Goal: Task Accomplishment & Management: Manage account settings

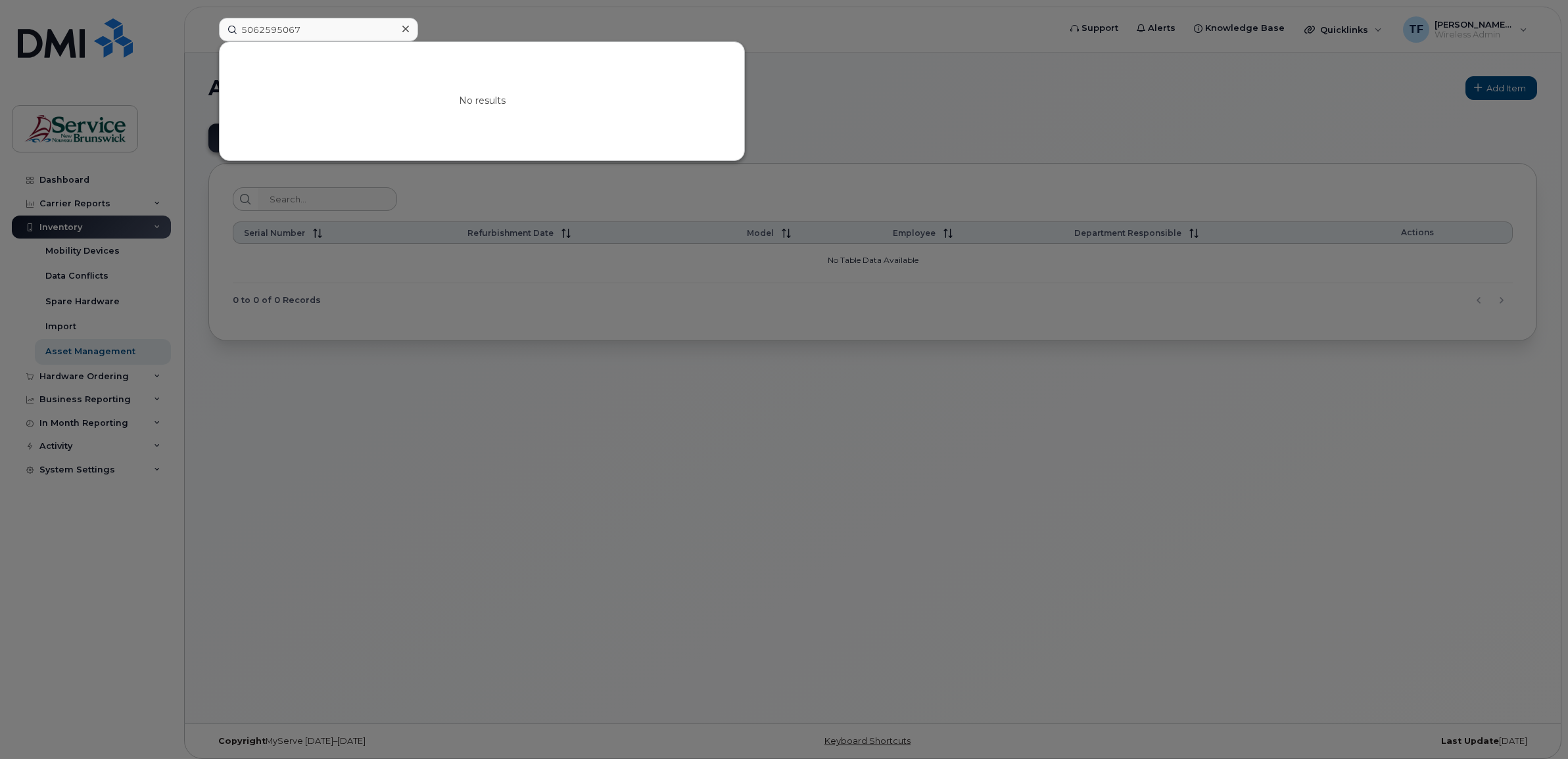
click at [275, 22] on input "5062595067" at bounding box center [318, 29] width 199 height 23
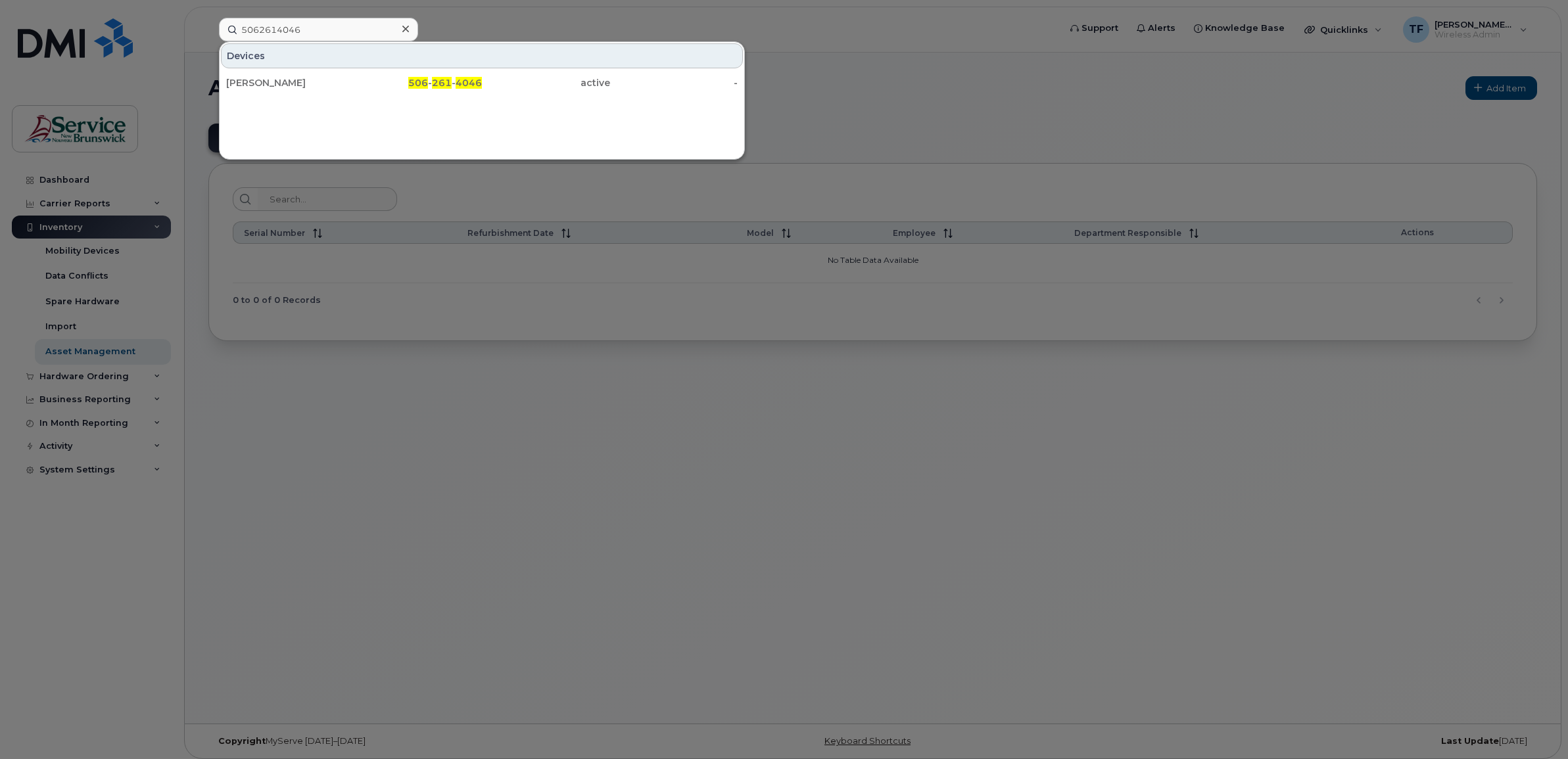
type input "5062614046"
click at [280, 26] on input "5062614046" at bounding box center [318, 29] width 199 height 23
click at [445, 399] on div at bounding box center [784, 380] width 1568 height 759
click at [323, 38] on input "5062614046" at bounding box center [318, 29] width 199 height 23
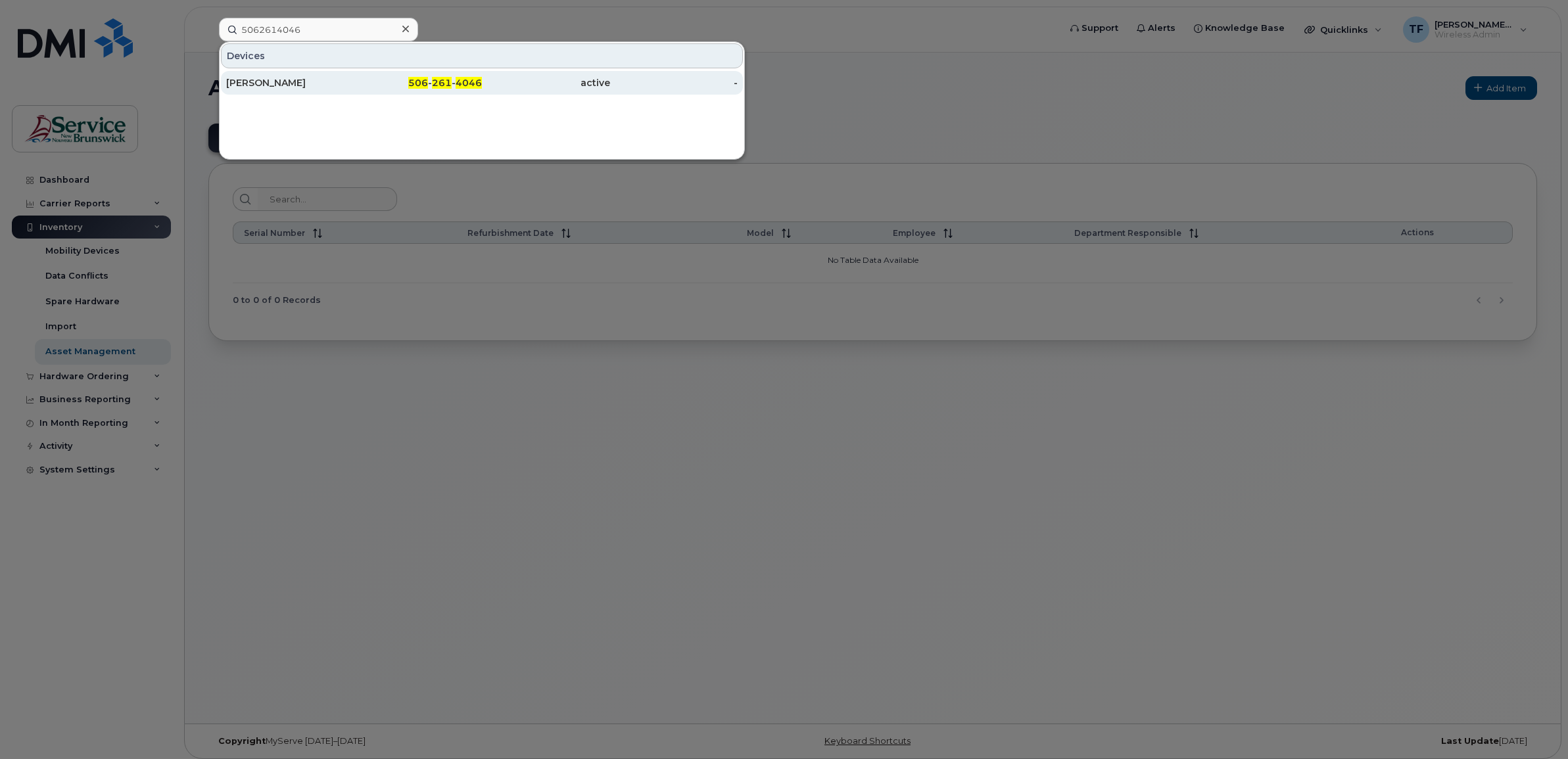
click at [295, 86] on div "[PERSON_NAME]" at bounding box center [290, 83] width 128 height 13
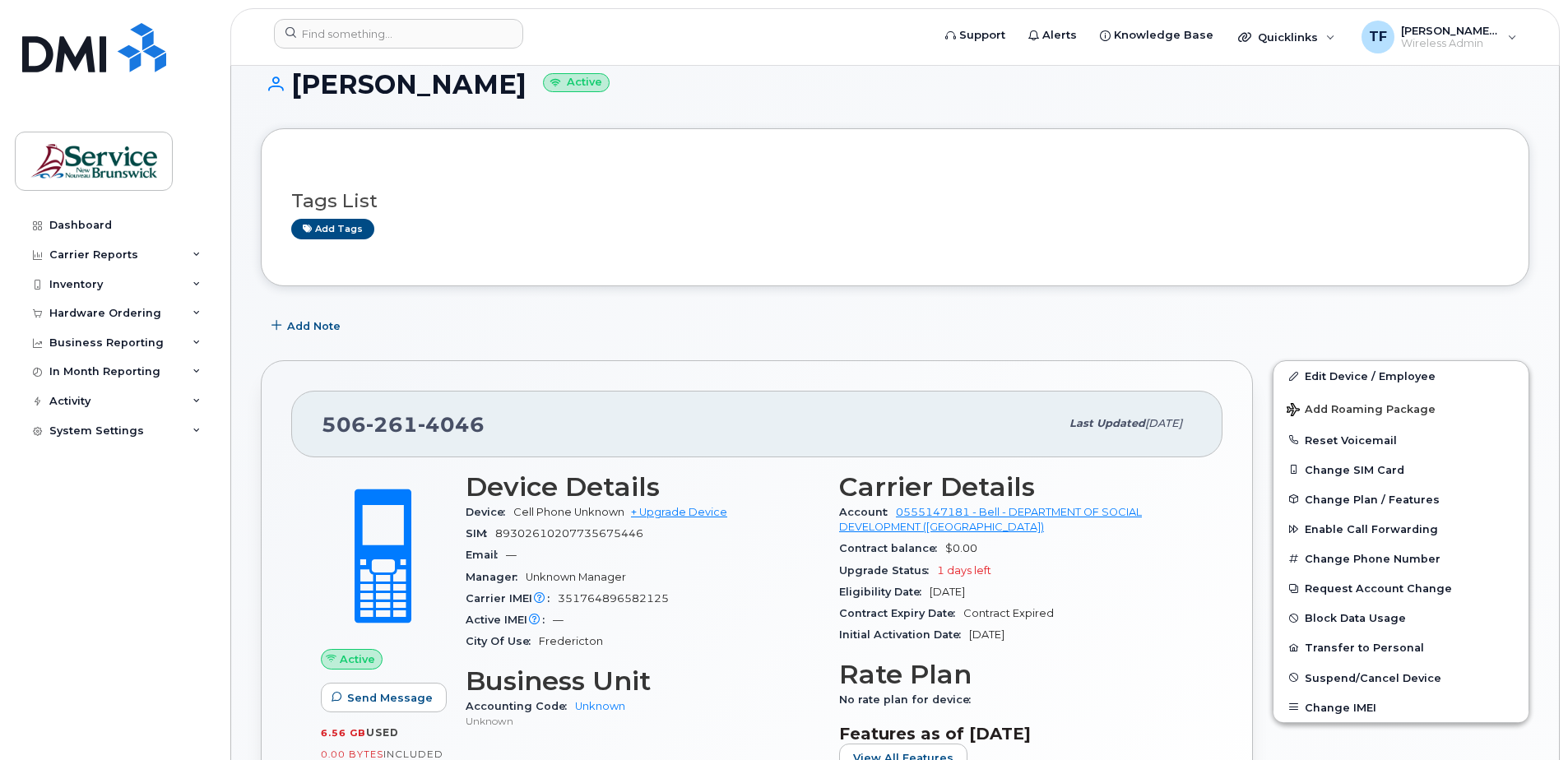
scroll to position [27, 0]
click at [1354, 377] on link "Edit Device / Employee" at bounding box center [1400, 375] width 255 height 29
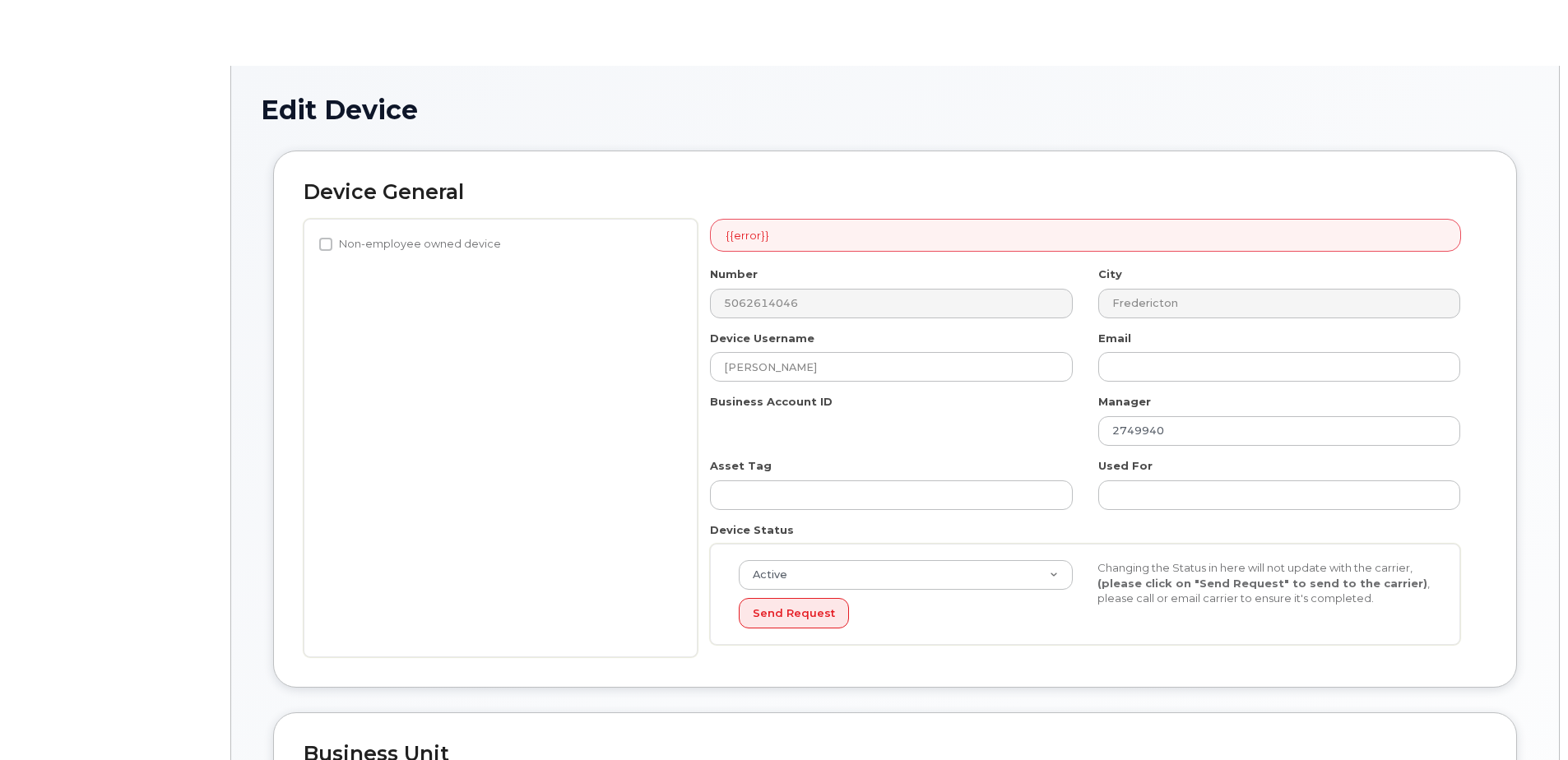
select select "34535600"
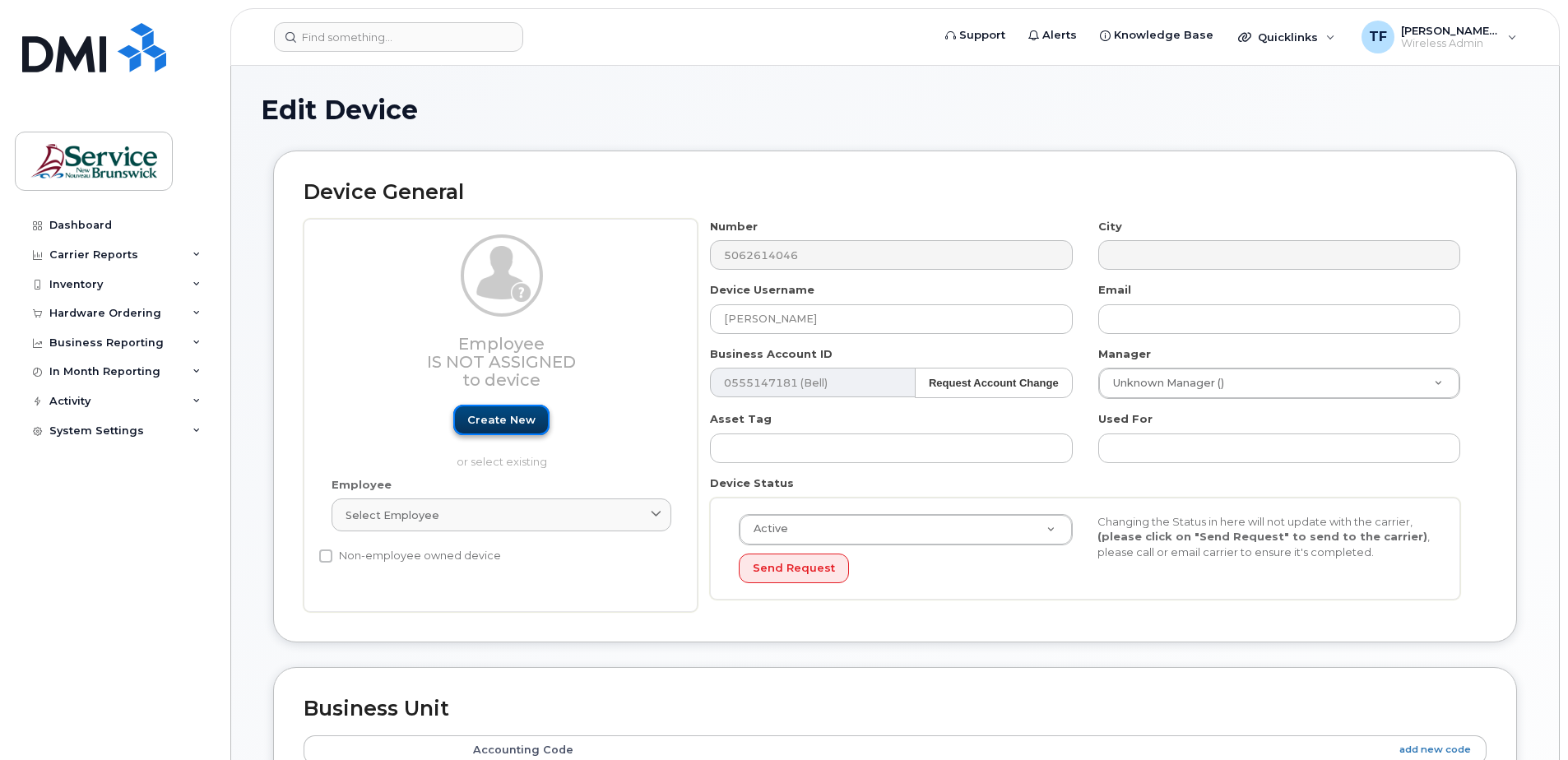
click at [507, 422] on link "Create new" at bounding box center [501, 419] width 96 height 30
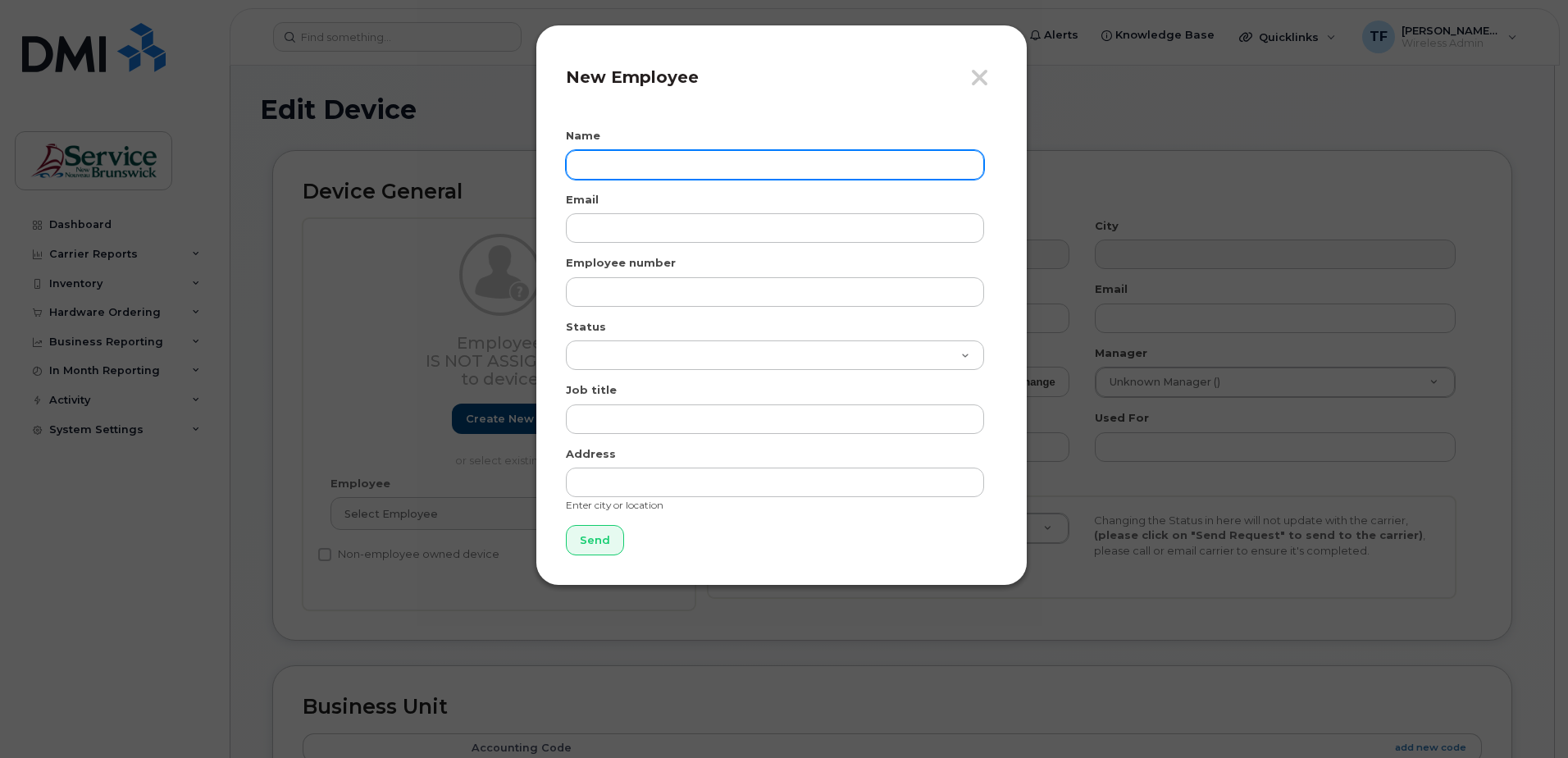
click at [654, 158] on input "text" at bounding box center [775, 164] width 418 height 29
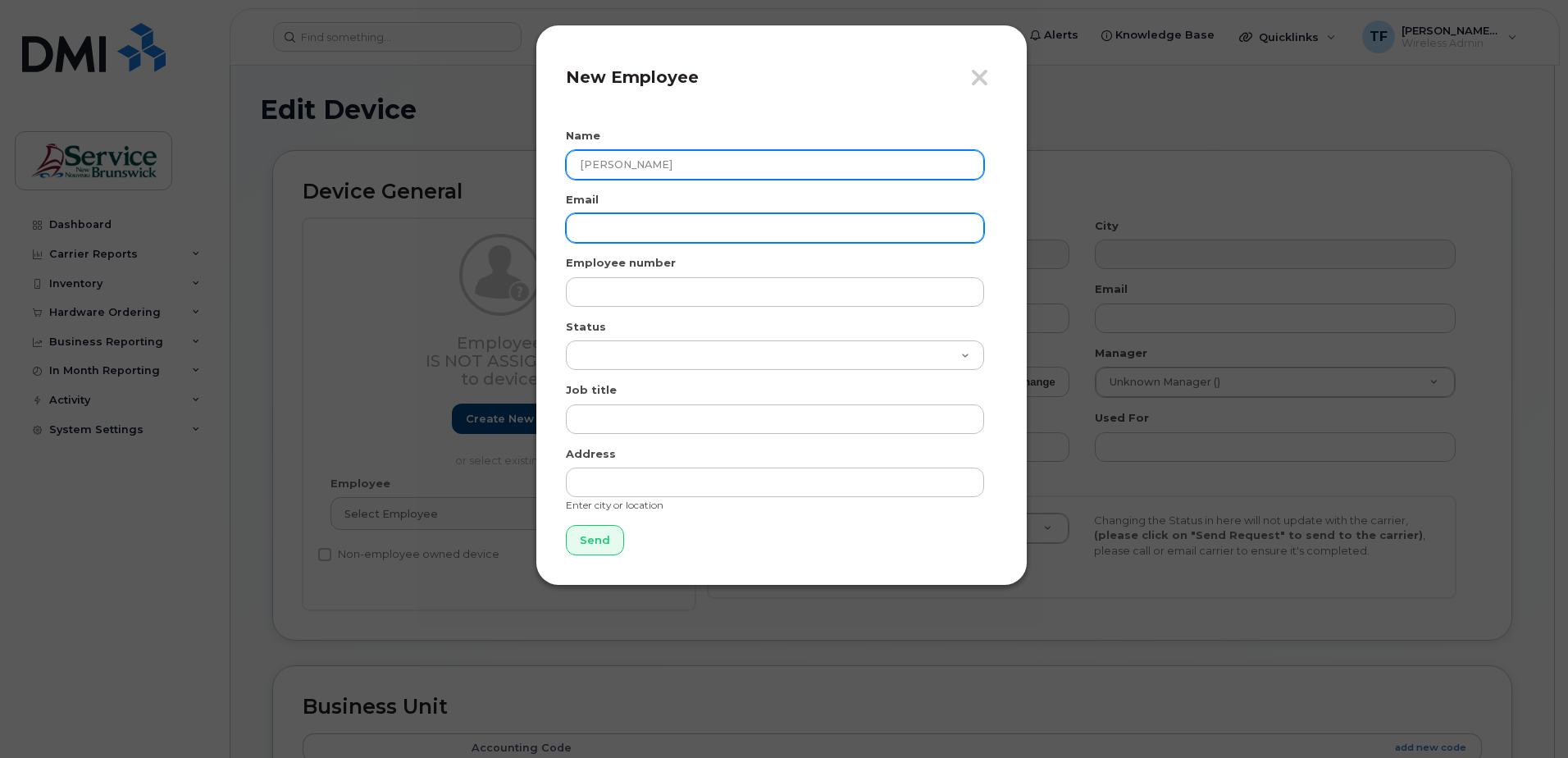
type input "[PERSON_NAME]"
click at [660, 222] on input "email" at bounding box center [775, 228] width 418 height 29
click at [623, 222] on input "email" at bounding box center [775, 228] width 418 height 29
paste input "[EMAIL_ADDRESS][PERSON_NAME][DOMAIN_NAME]"
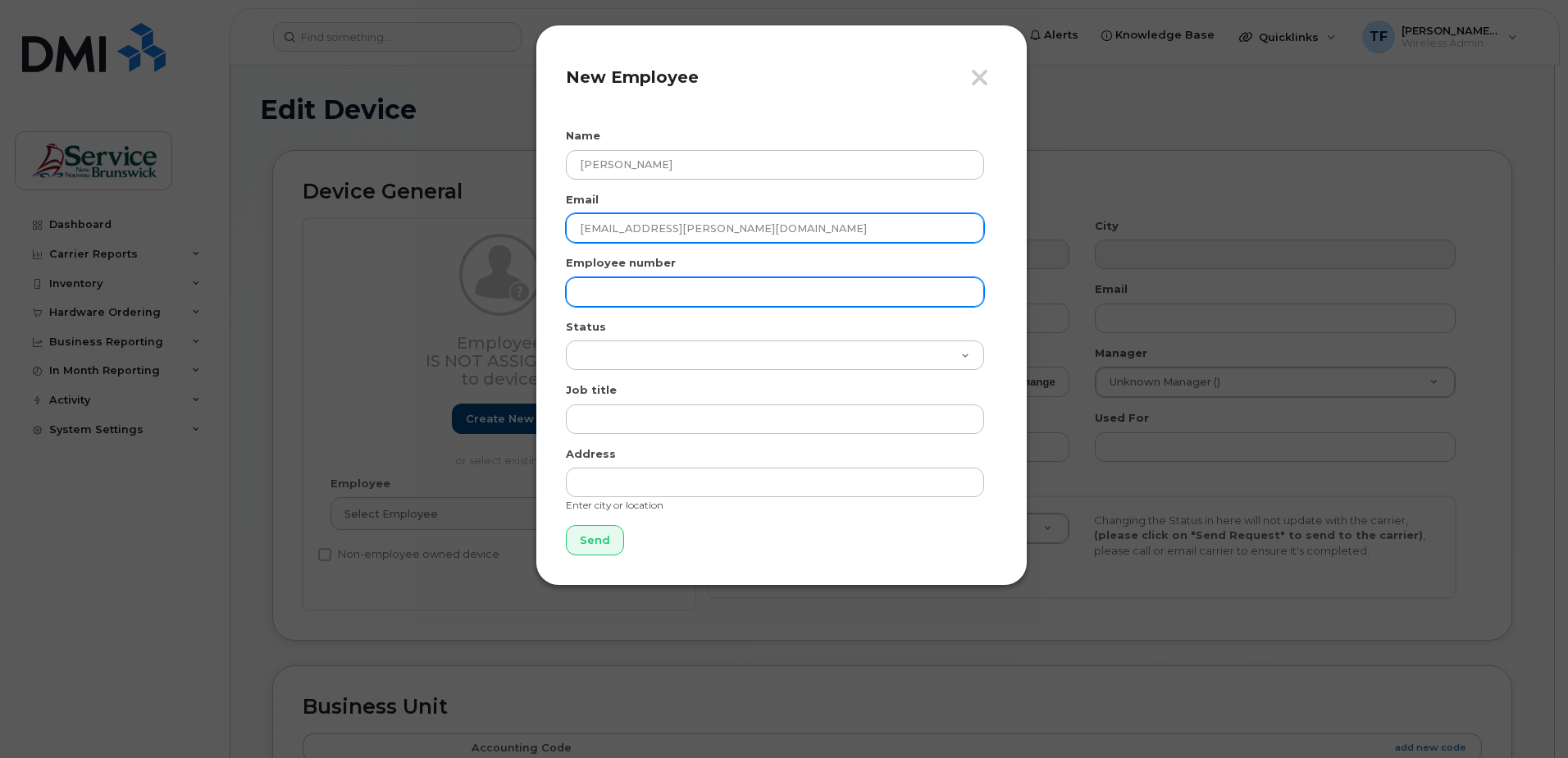
type input "[EMAIL_ADDRESS][PERSON_NAME][DOMAIN_NAME]"
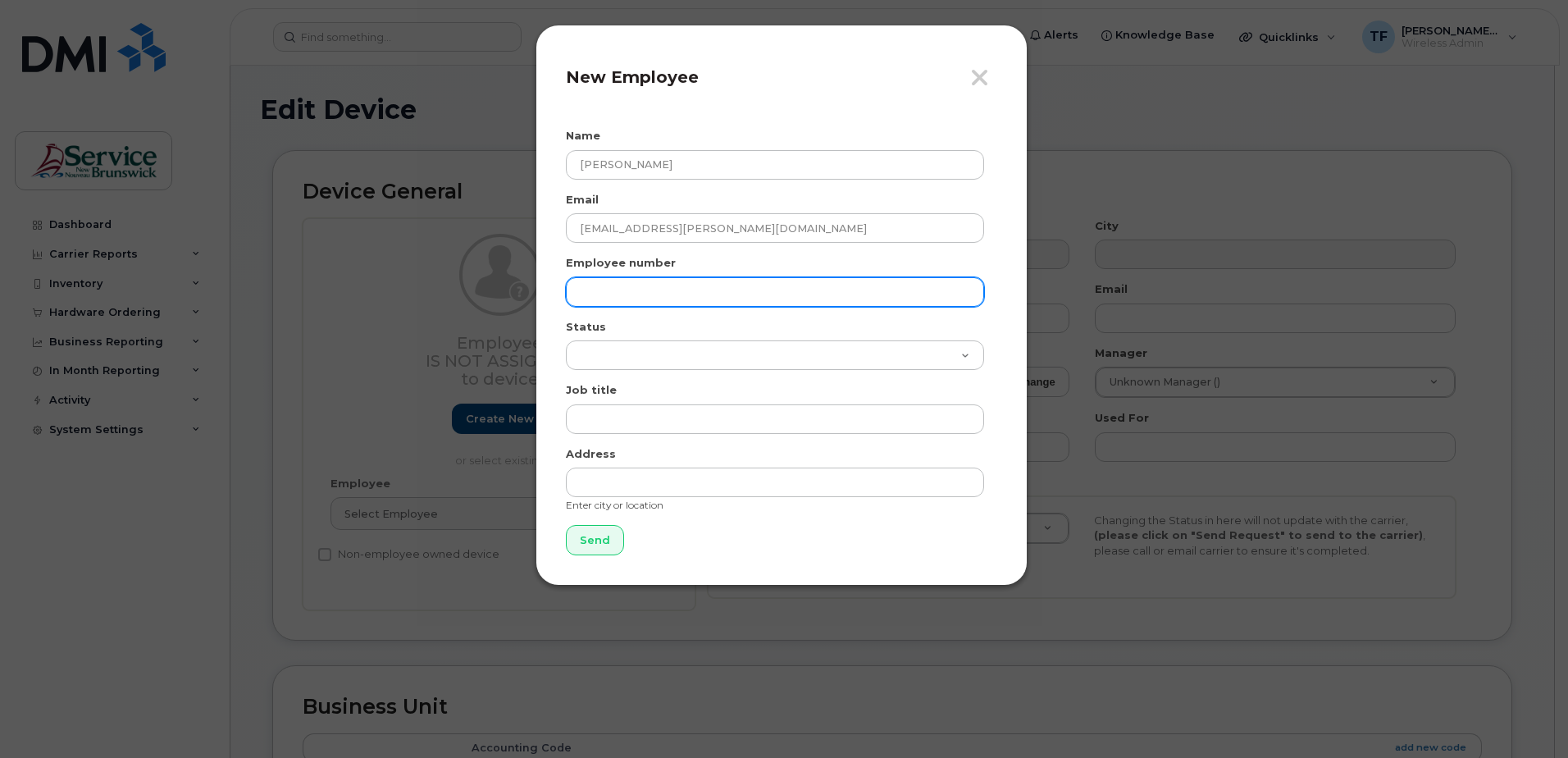
click at [633, 284] on input "text" at bounding box center [775, 292] width 418 height 29
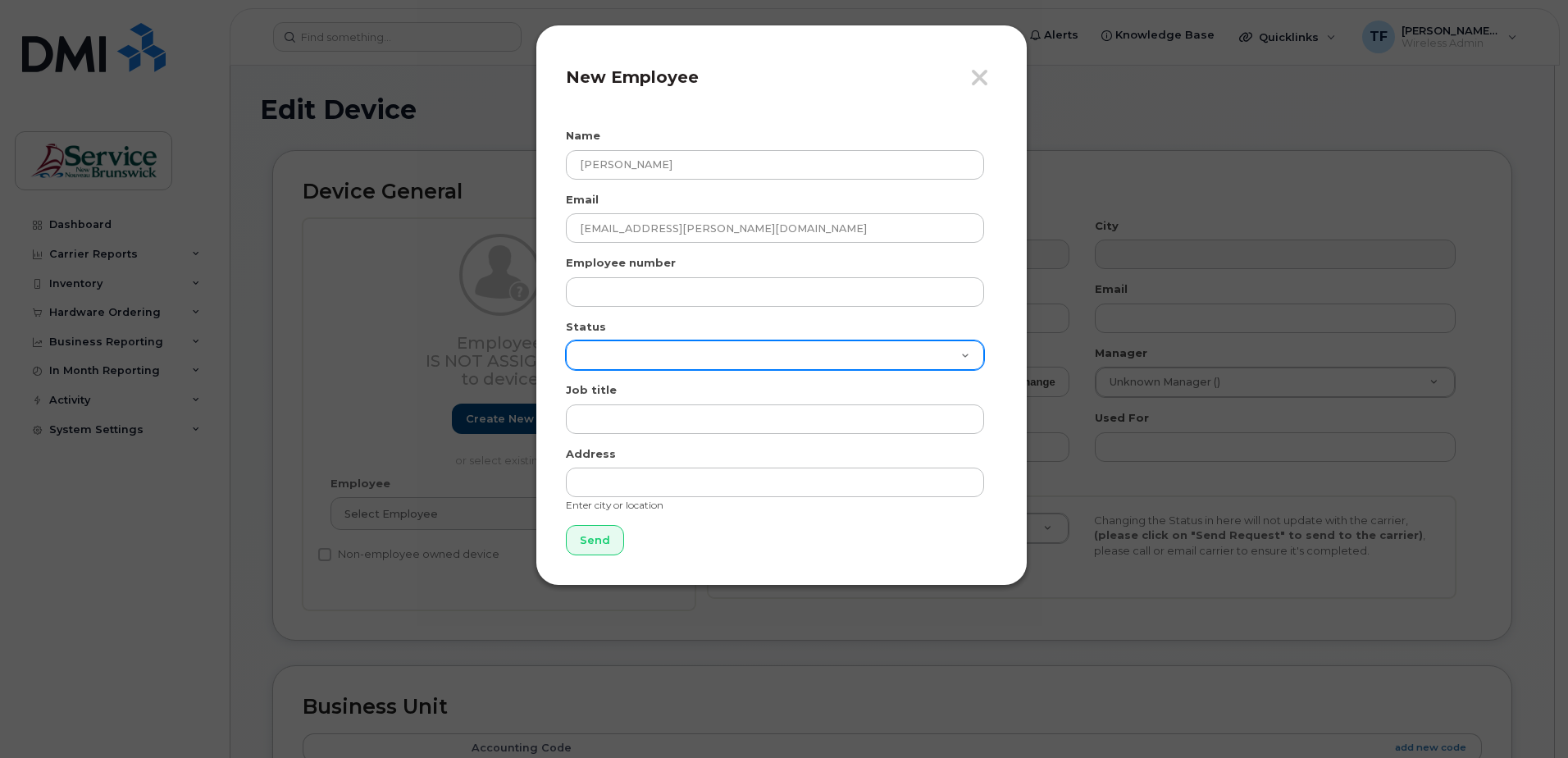
click at [972, 355] on select "Active On-Leave Long Term Short Term Maternity Leave Temp Layoff Inactive" at bounding box center [775, 355] width 418 height 29
select select "active"
click at [566, 341] on select "Active On-Leave Long Term Short Term Maternity Leave Temp Layoff Inactive" at bounding box center [775, 355] width 418 height 29
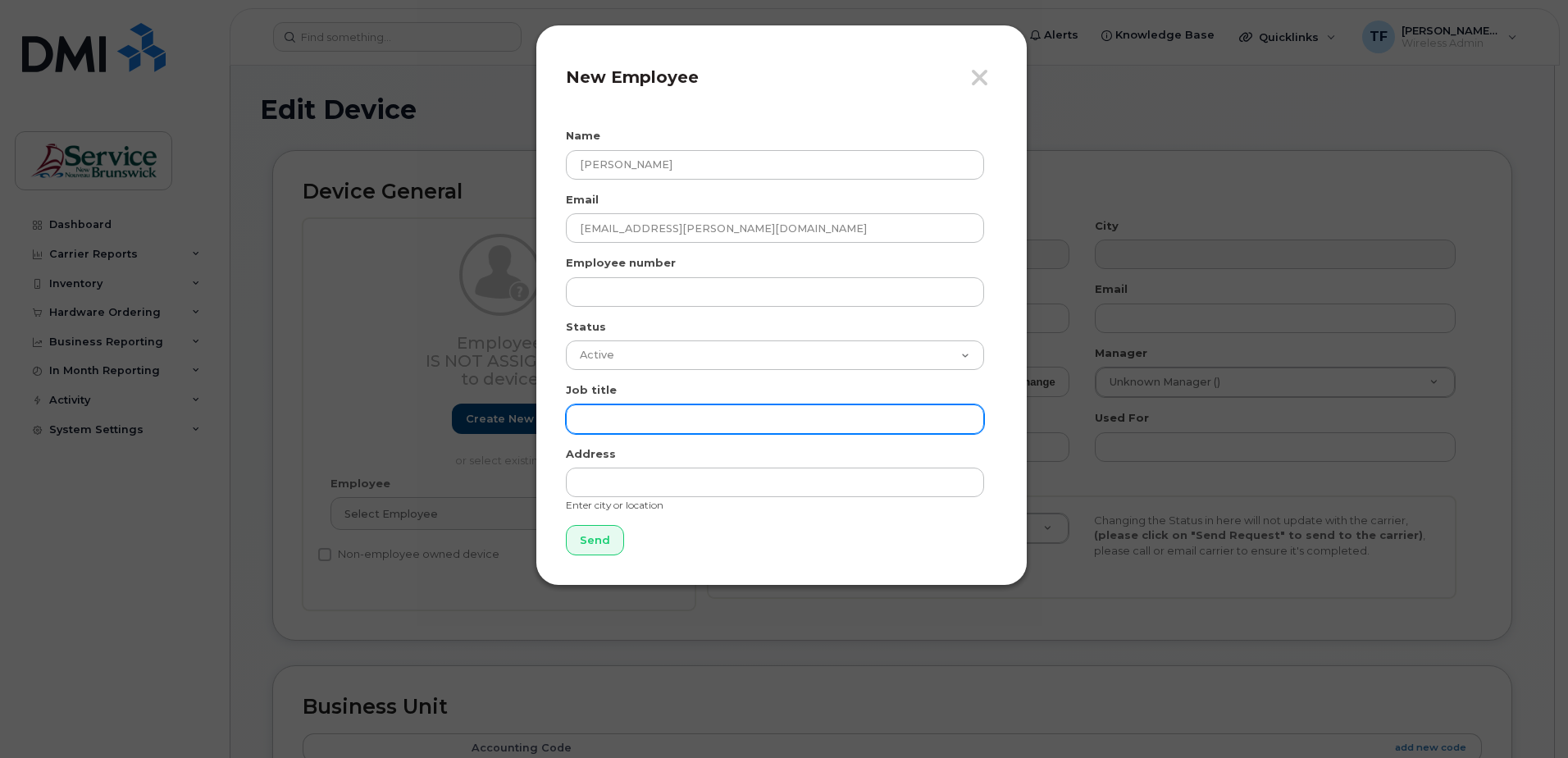
click at [622, 416] on input "text" at bounding box center [775, 419] width 418 height 29
type input "Audit Service Manager"
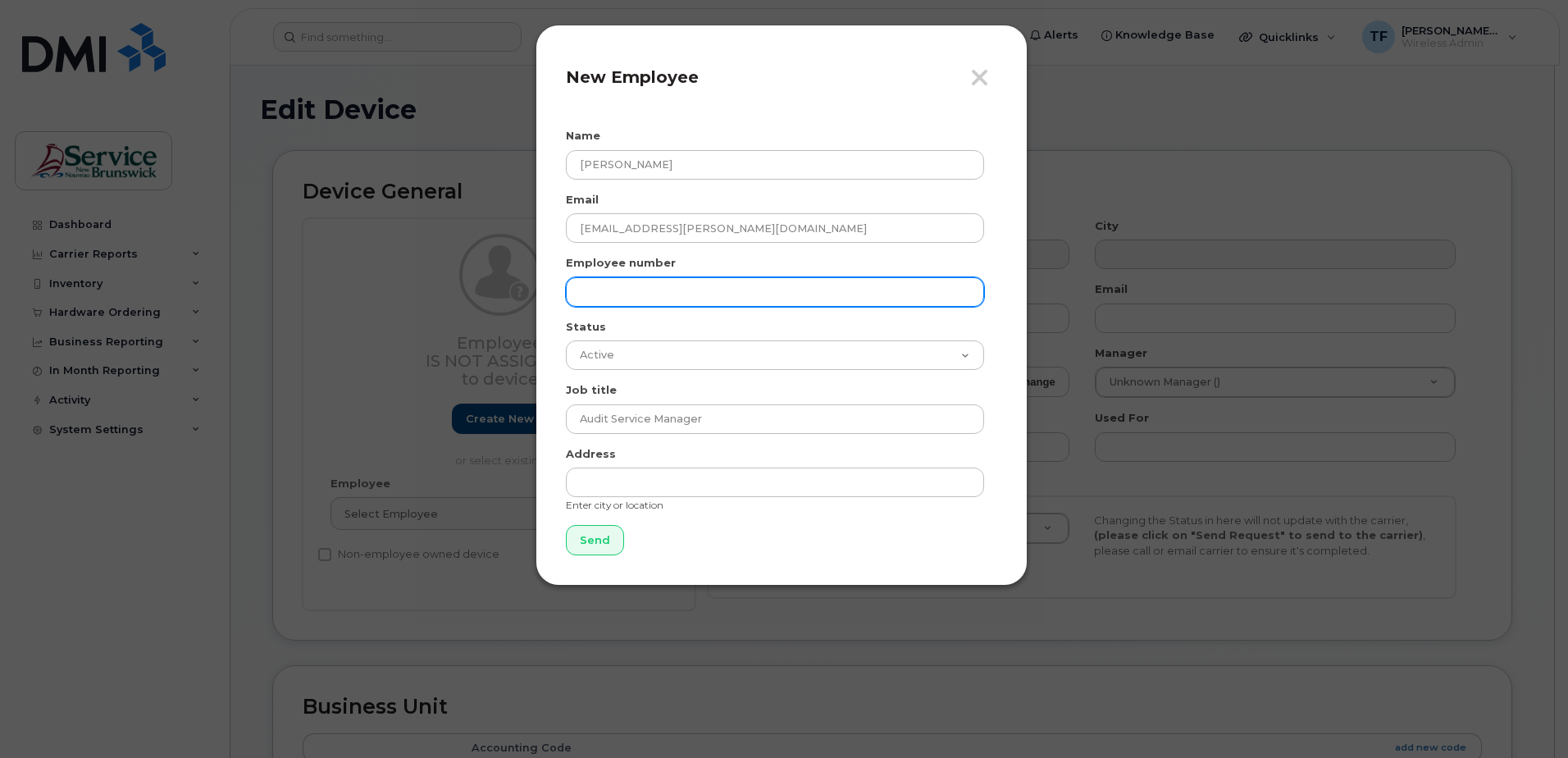
click at [660, 293] on input "text" at bounding box center [775, 292] width 418 height 29
click at [639, 291] on input "text" at bounding box center [775, 292] width 418 height 29
paste input "551481"
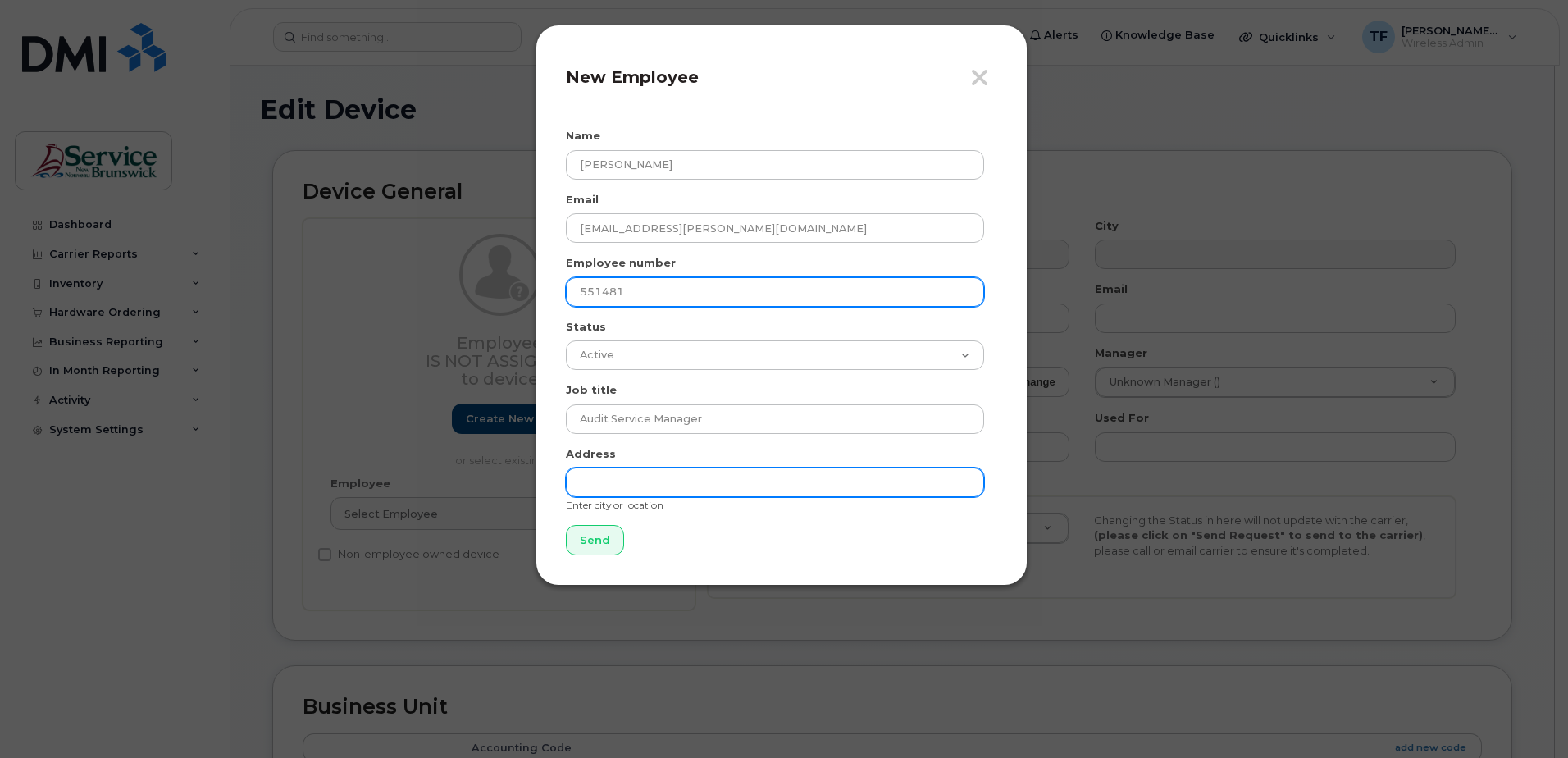
type input "551481"
click at [720, 491] on input "text" at bounding box center [775, 482] width 418 height 29
click at [737, 486] on input "text" at bounding box center [775, 482] width 418 height 29
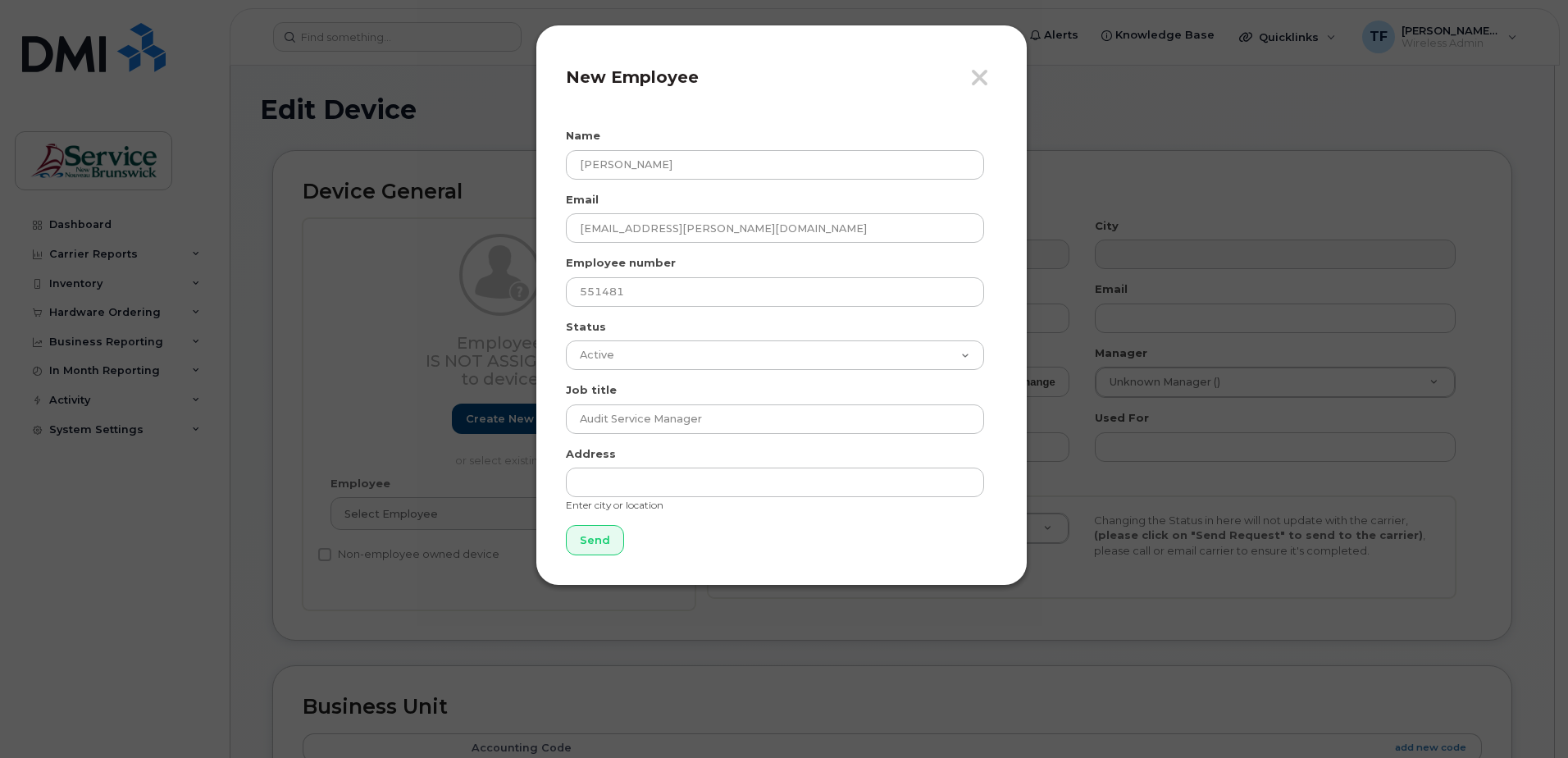
click at [1267, 204] on div "Close New Employee Name [PERSON_NAME] Email [EMAIL_ADDRESS][PERSON_NAME][DOMAIN…" at bounding box center [784, 379] width 1568 height 758
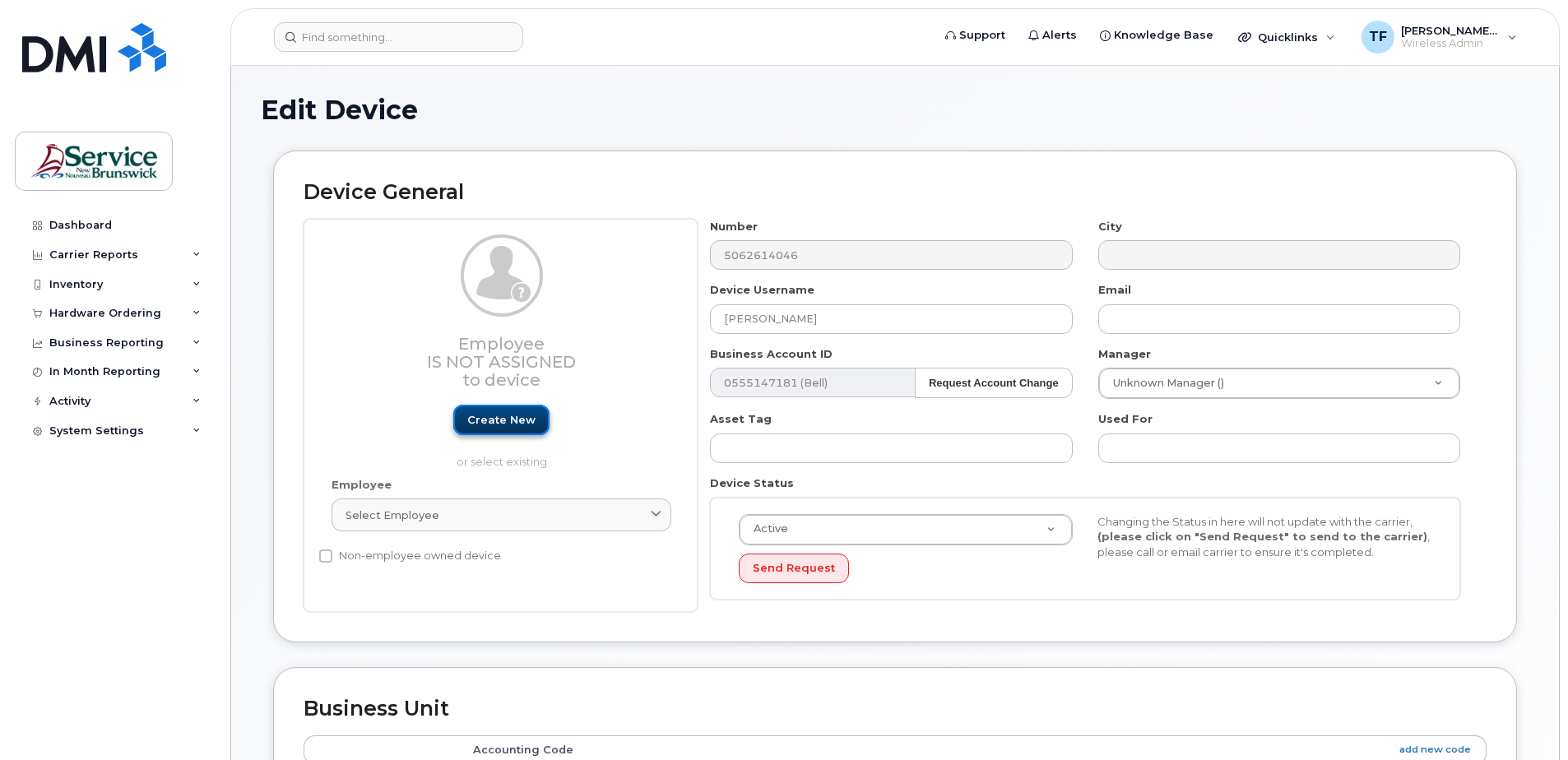
click at [502, 423] on link "Create new" at bounding box center [501, 419] width 96 height 30
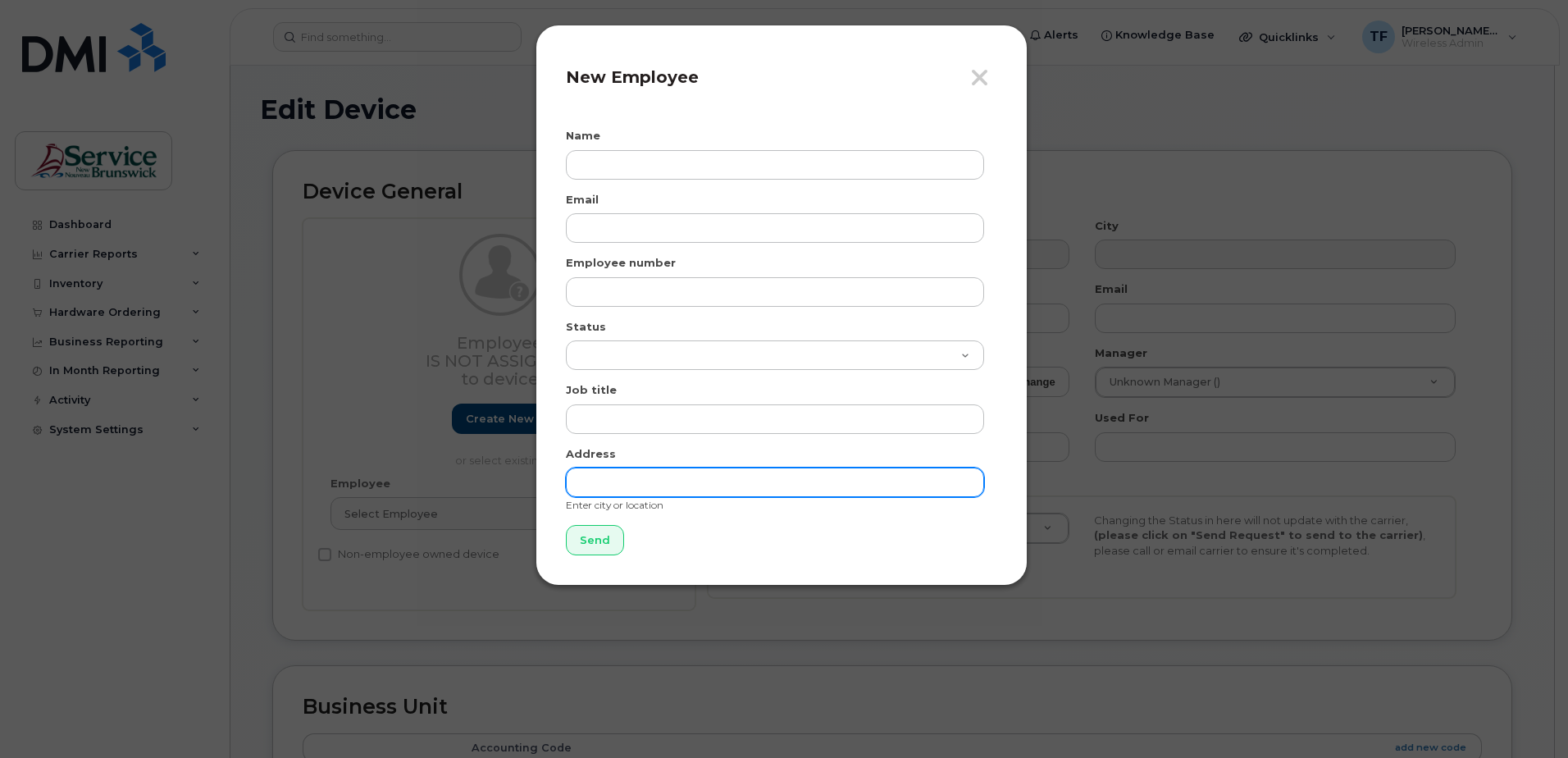
click at [660, 488] on input "text" at bounding box center [775, 482] width 418 height 29
paste input "[STREET_ADDRESS]"
type input "[STREET_ADDRESS]"
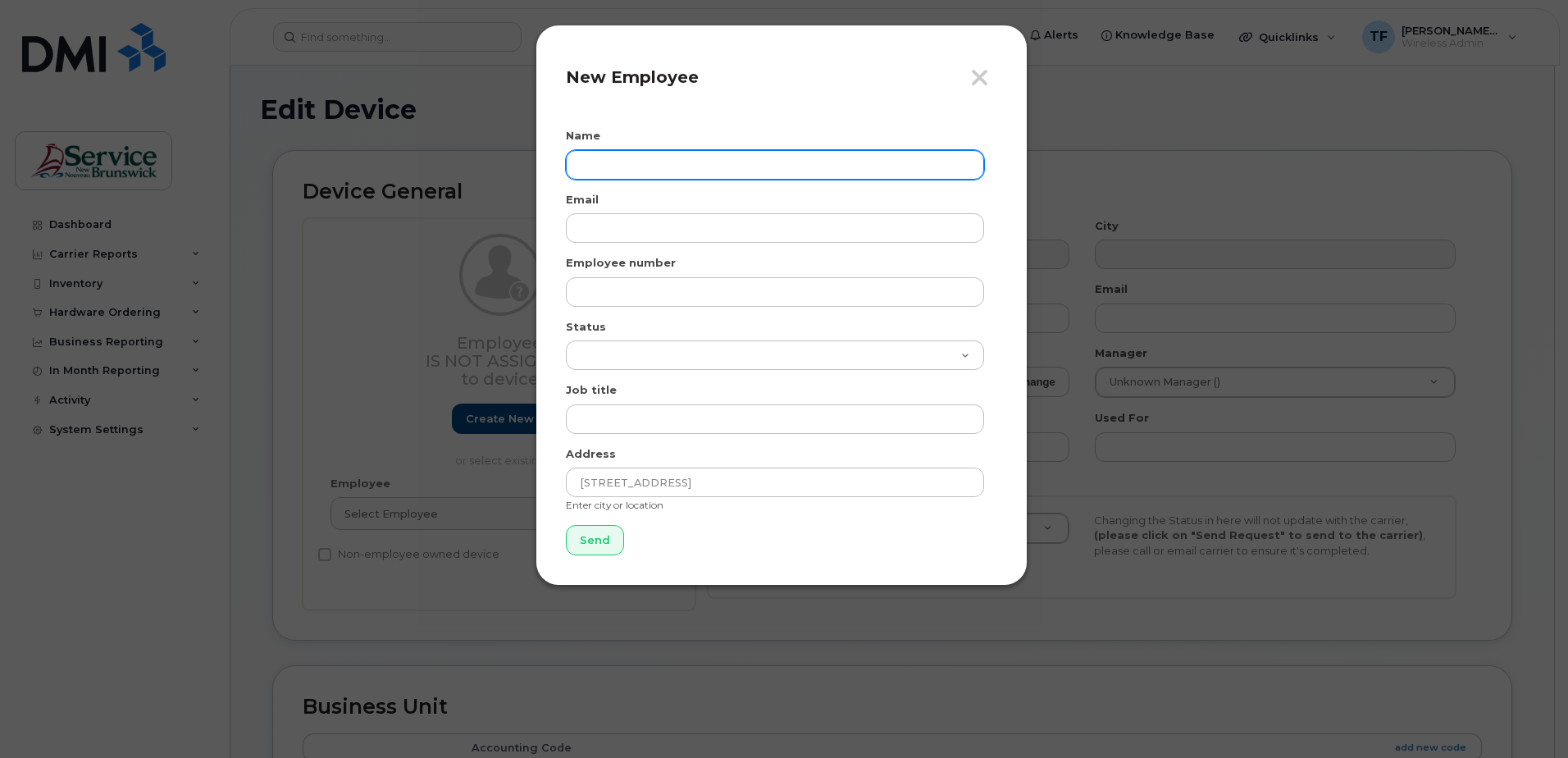
click at [704, 170] on input "text" at bounding box center [775, 164] width 418 height 29
type input "[PERSON_NAME]"
type input "[EMAIL_ADDRESS][PERSON_NAME][DOMAIN_NAME]"
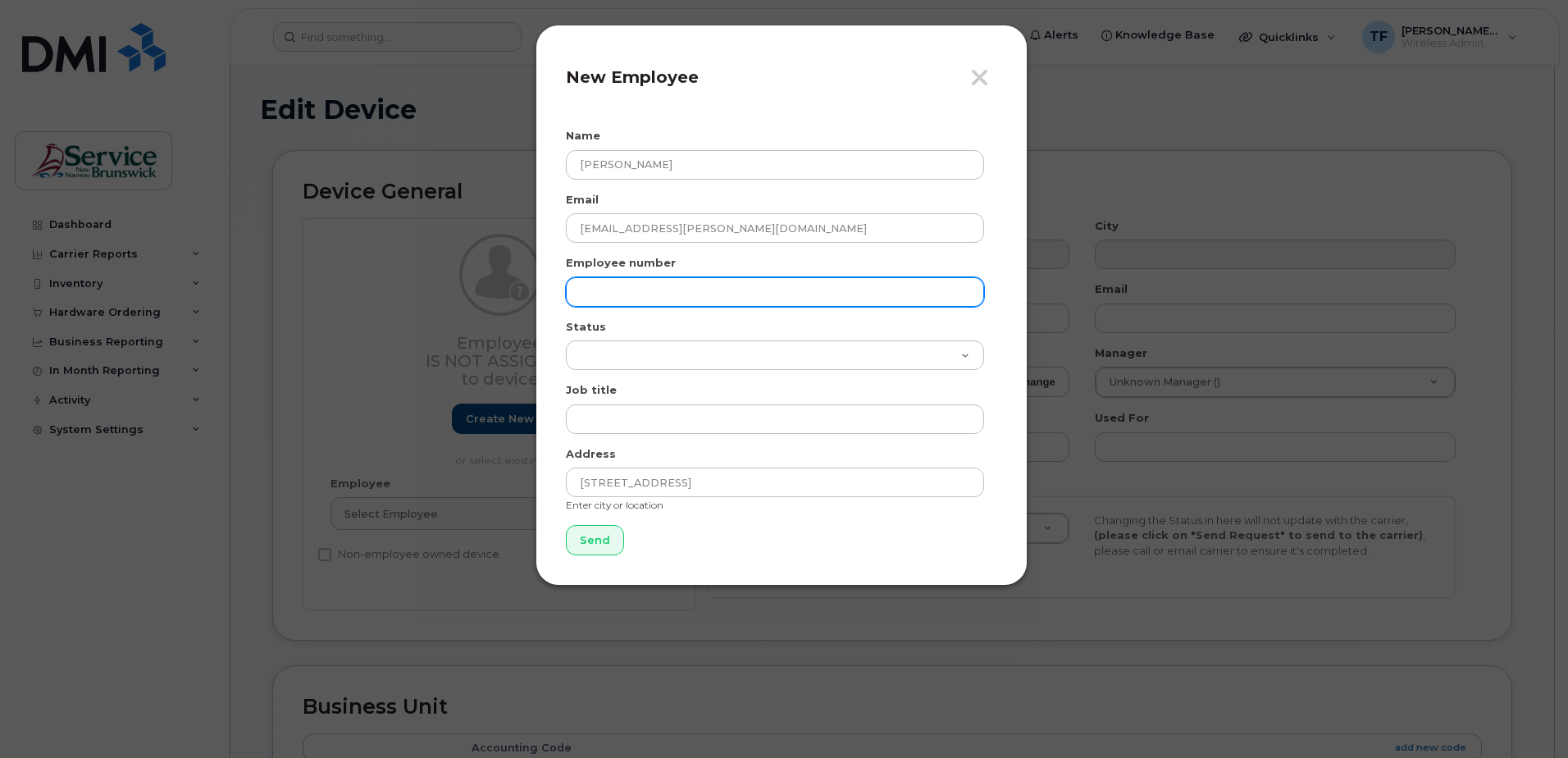
type input "551481"
type input "Audit Service Manager"
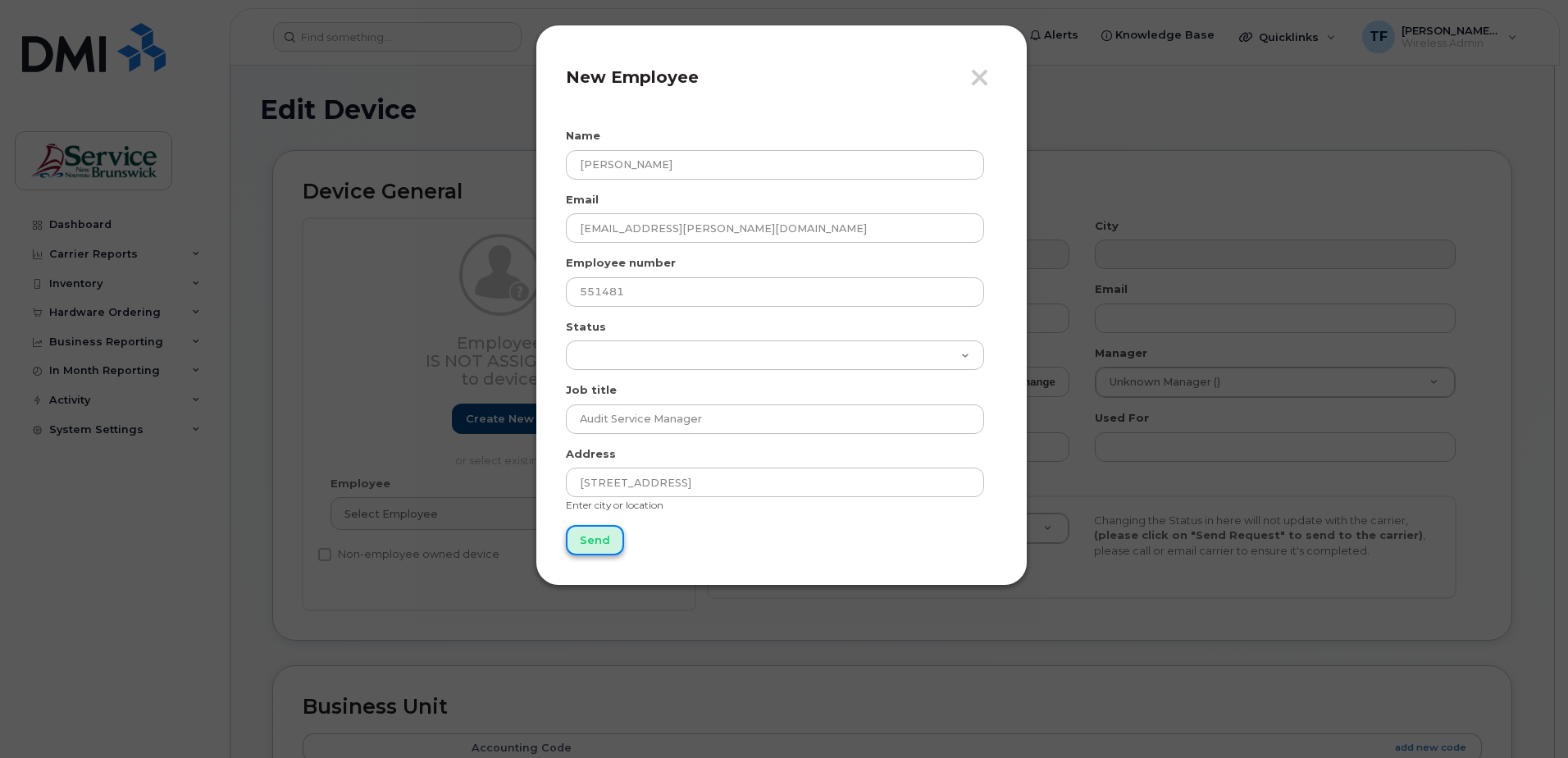
click at [596, 542] on input "Send" at bounding box center [595, 540] width 58 height 30
type input "Send"
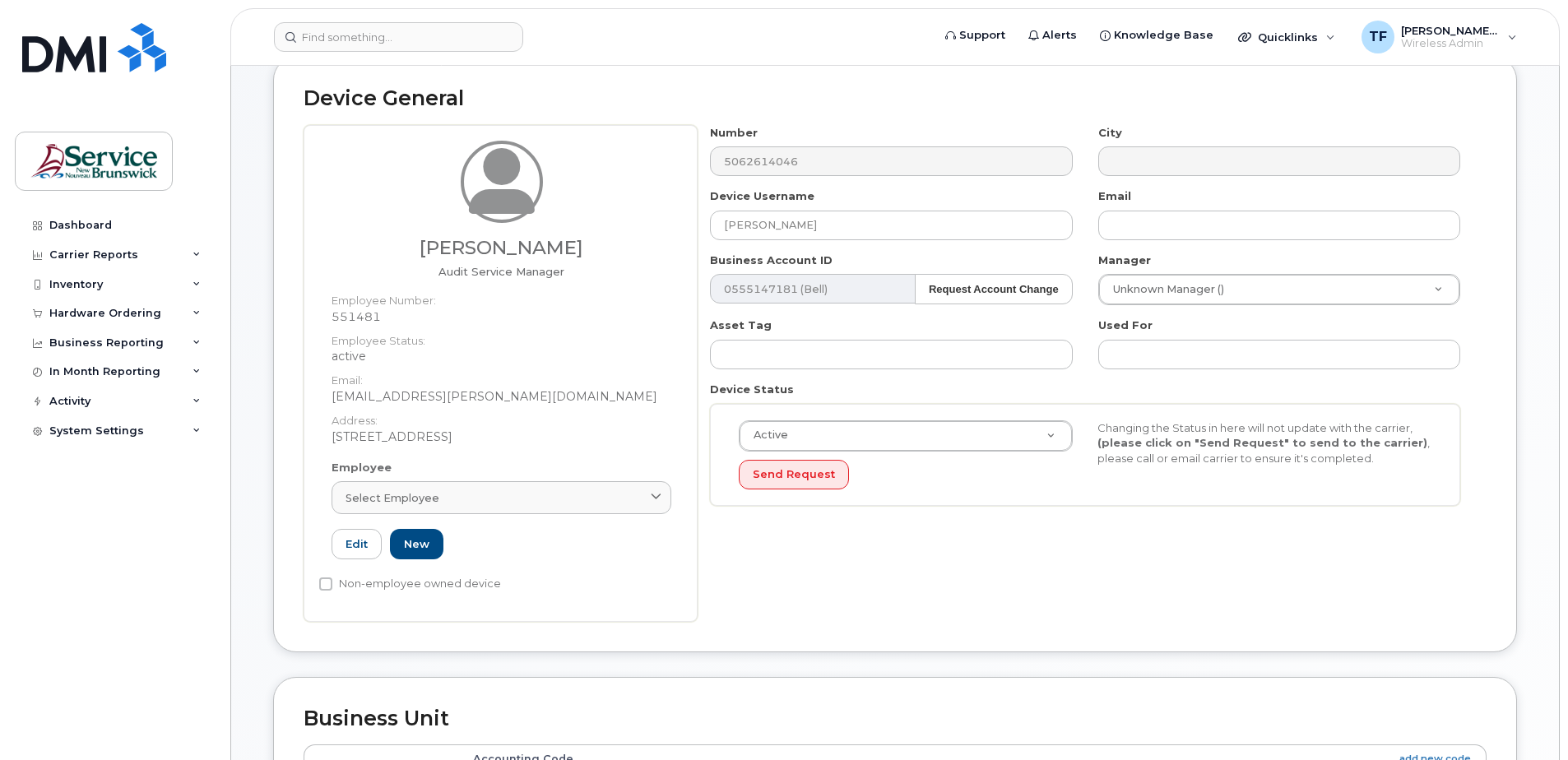
scroll to position [94, 0]
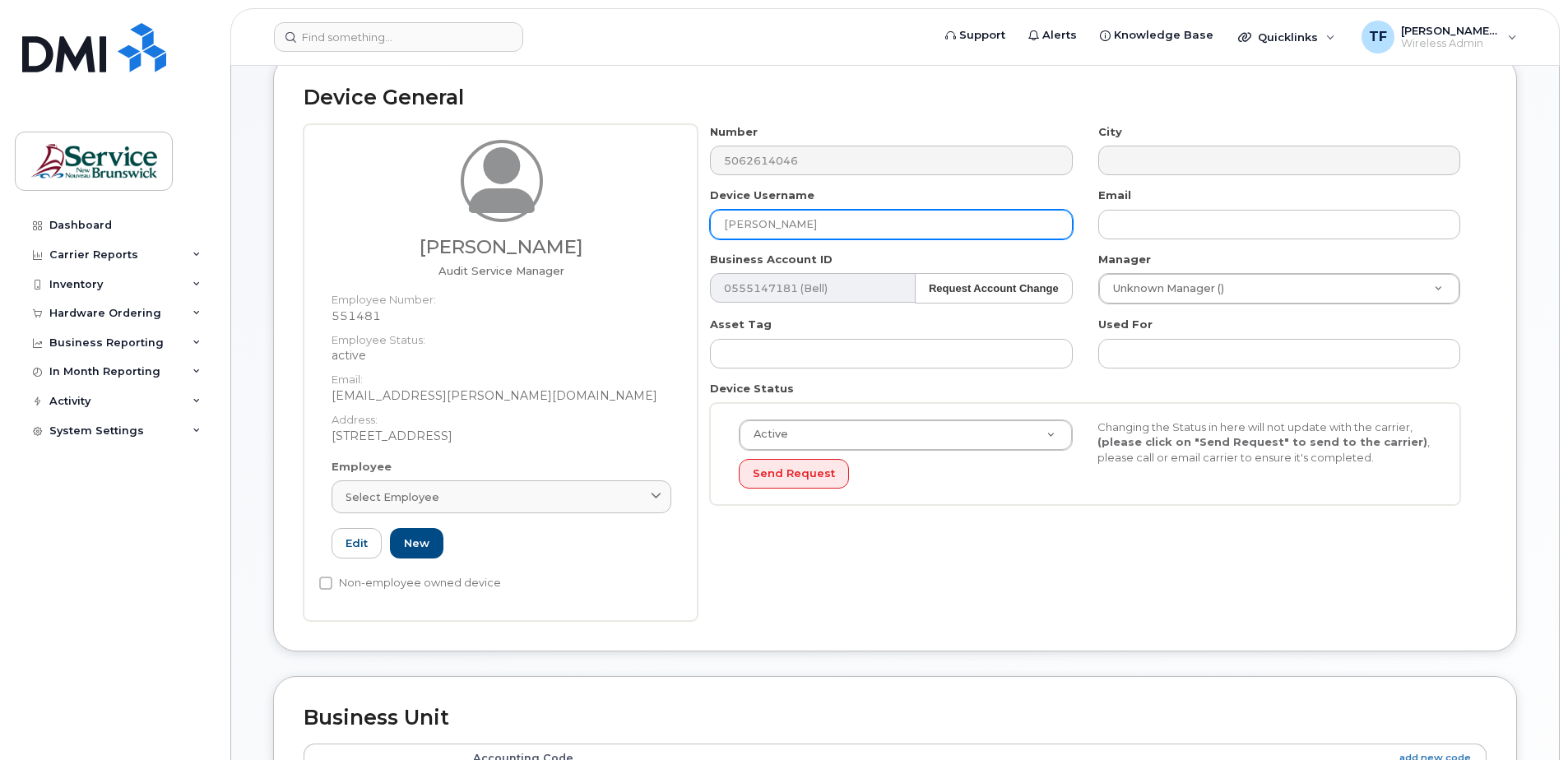
click at [801, 223] on input "[PERSON_NAME]" at bounding box center [891, 224] width 362 height 29
type input "M"
type input "[PERSON_NAME]"
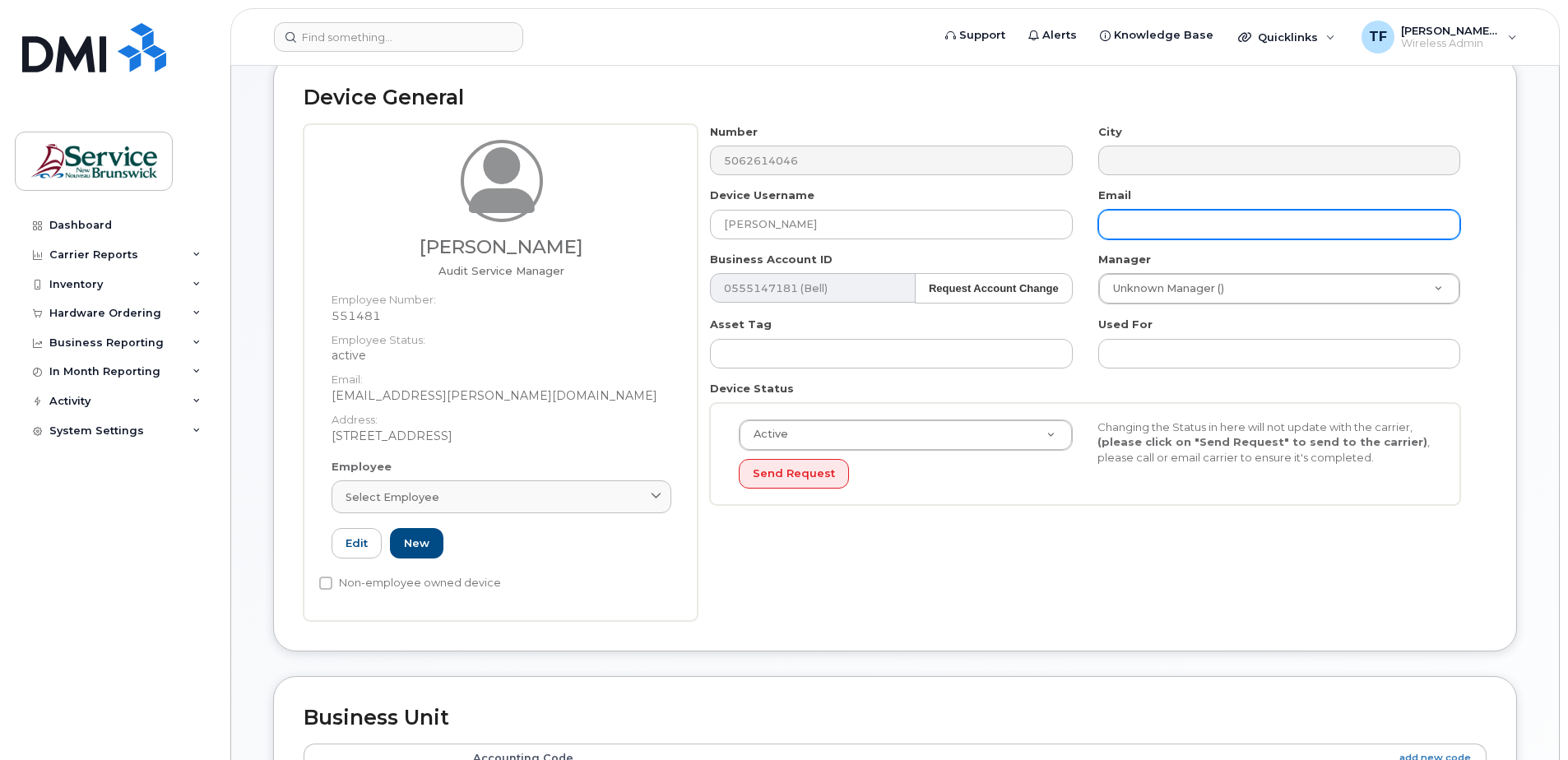
click at [1148, 225] on input "text" at bounding box center [1279, 224] width 362 height 29
paste input "[EMAIL_ADDRESS][PERSON_NAME][DOMAIN_NAME]"
type input "[EMAIL_ADDRESS][PERSON_NAME][DOMAIN_NAME]"
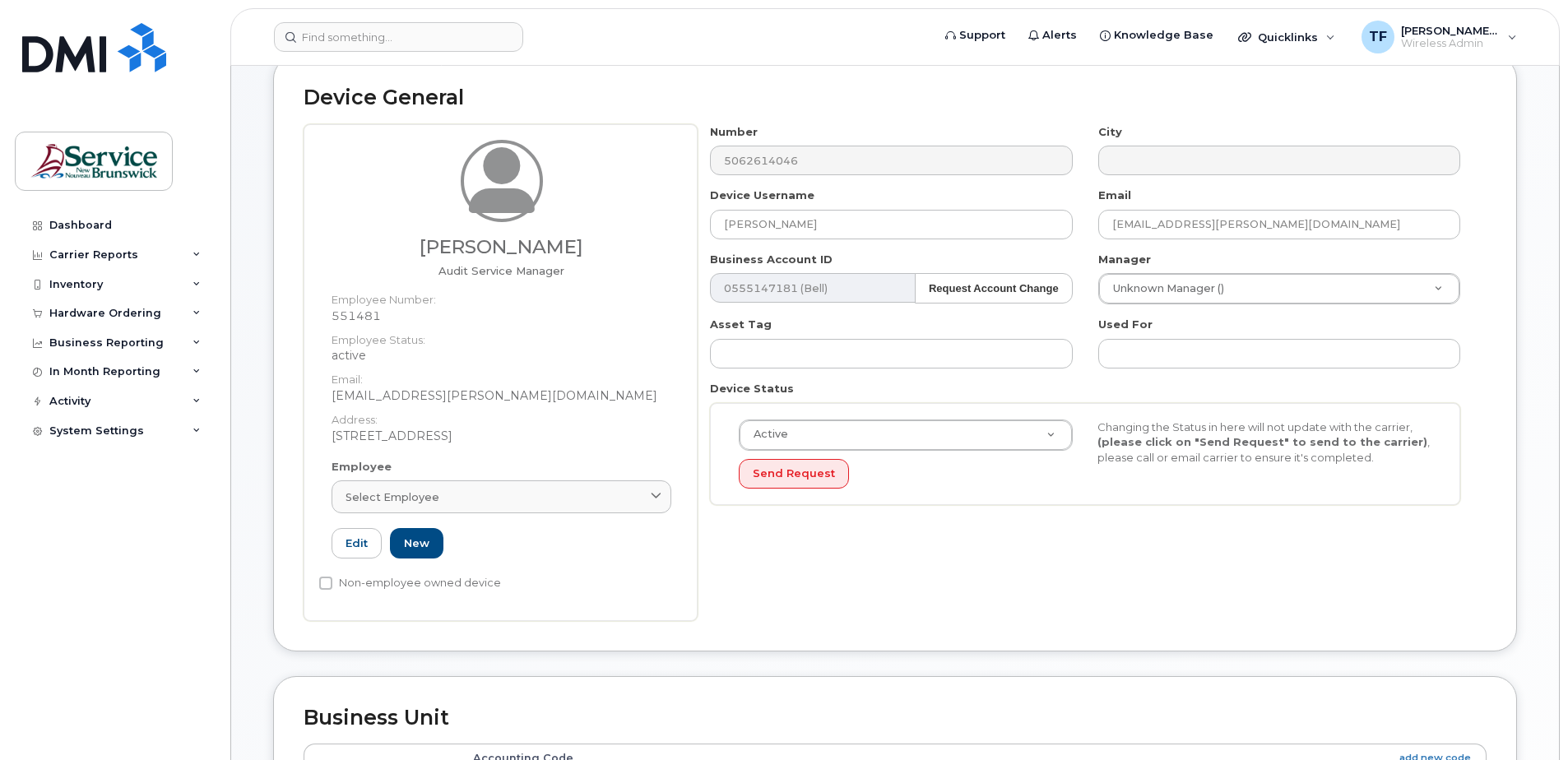
click at [1489, 342] on div "Device General [PERSON_NAME] Audit Service Manager Employee Number: 551481 Empl…" at bounding box center [894, 353] width 1244 height 596
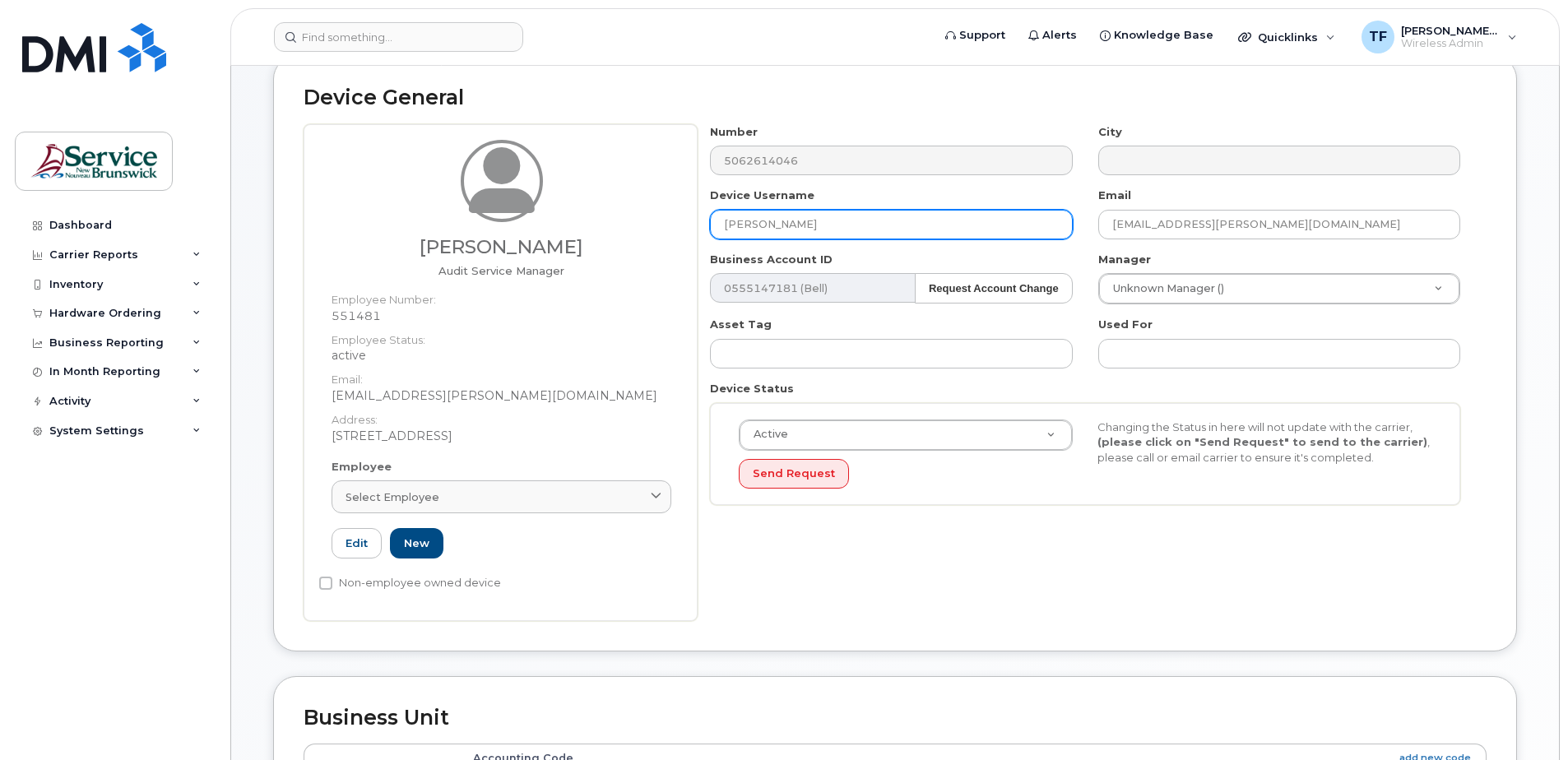
click at [802, 223] on input "[PERSON_NAME]" at bounding box center [891, 224] width 362 height 29
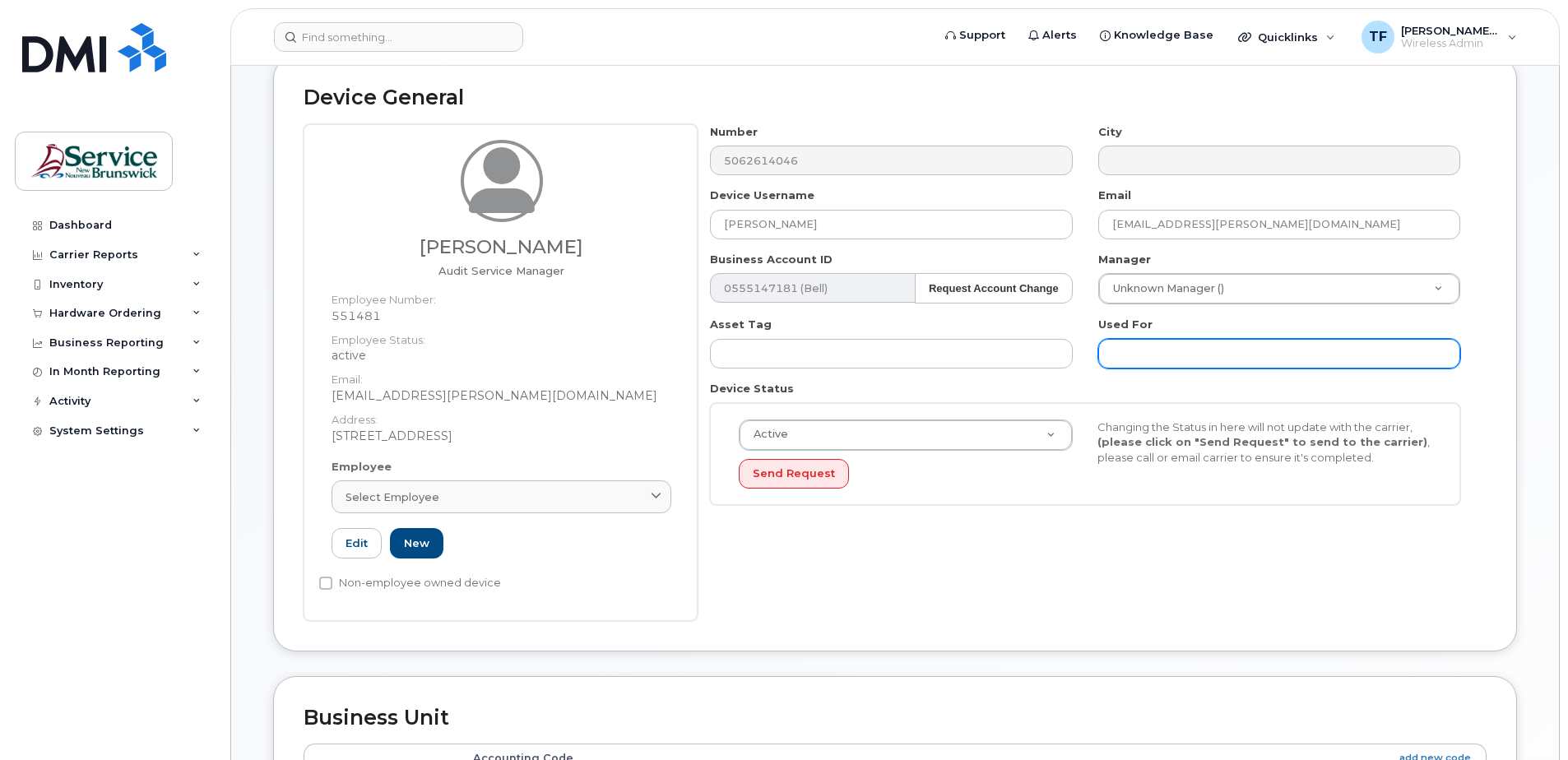
click at [1153, 356] on input "text" at bounding box center [1279, 353] width 362 height 29
paste input "[PERSON_NAME]"
type input "[PERSON_NAME]"
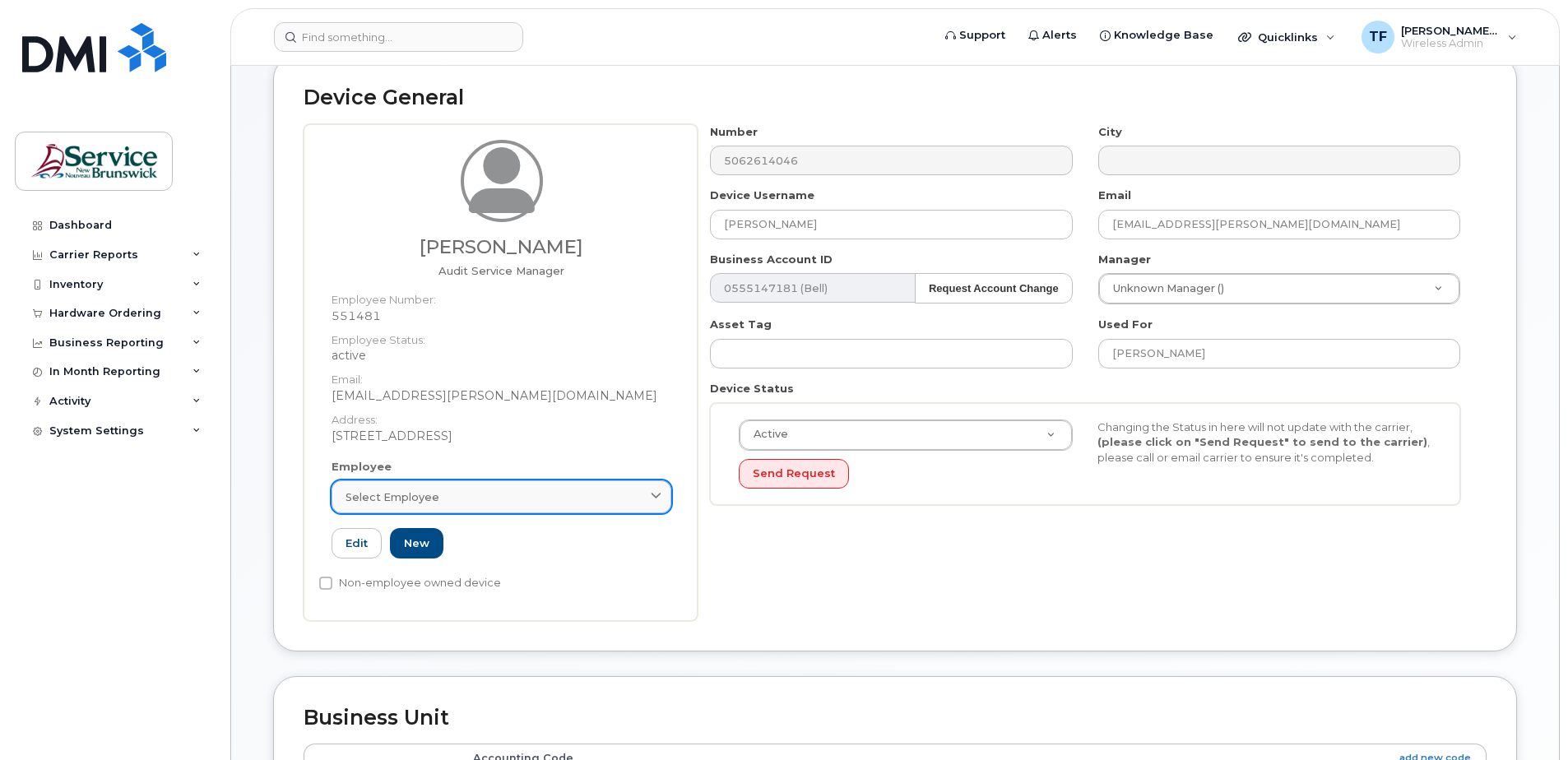
click at [656, 501] on icon at bounding box center [656, 497] width 11 height 11
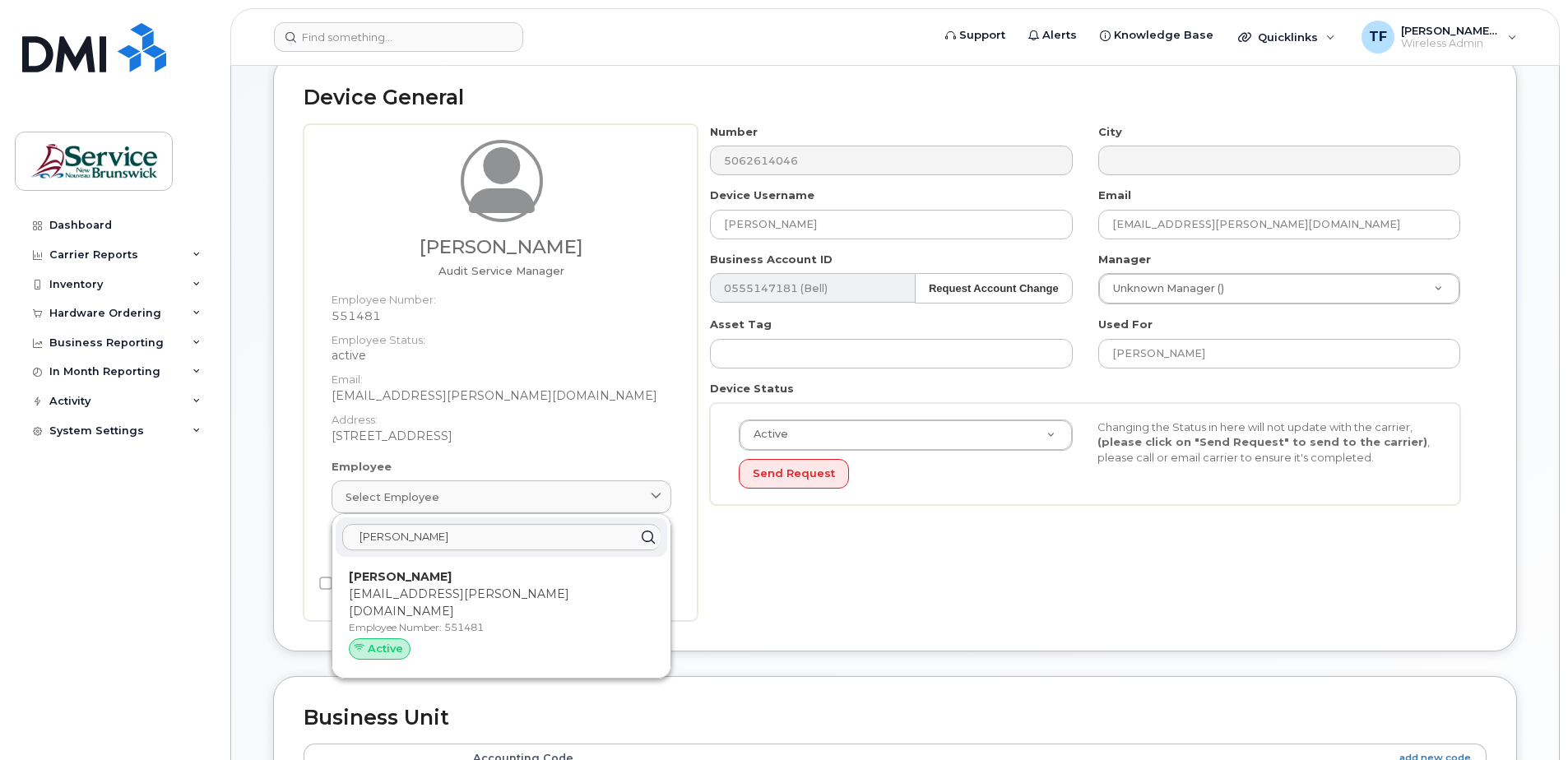
type input "[EMAIL_ADDRESS][PERSON_NAME][DOMAIN_NAME]"
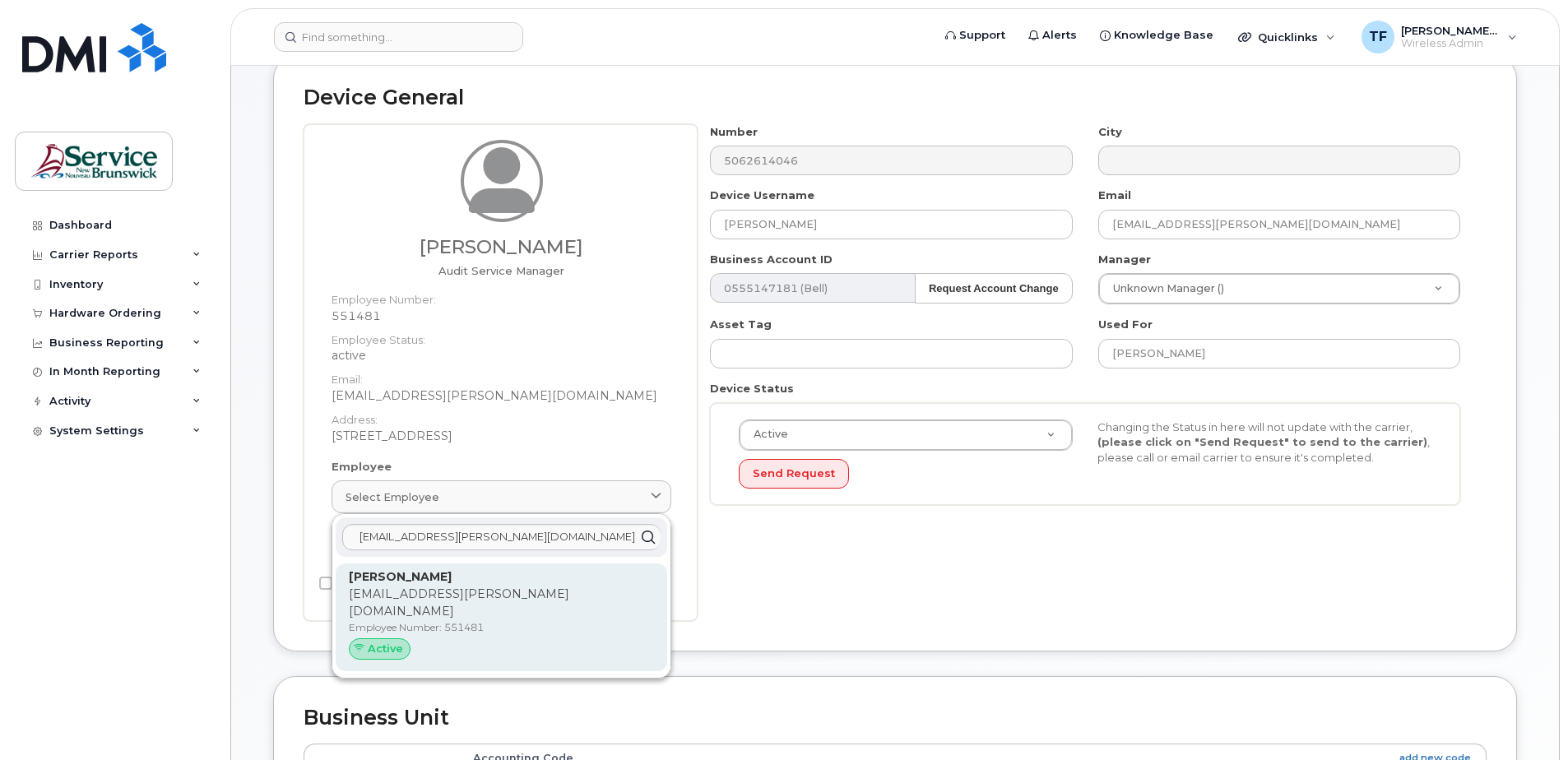
click at [388, 641] on span "Active" at bounding box center [385, 648] width 36 height 16
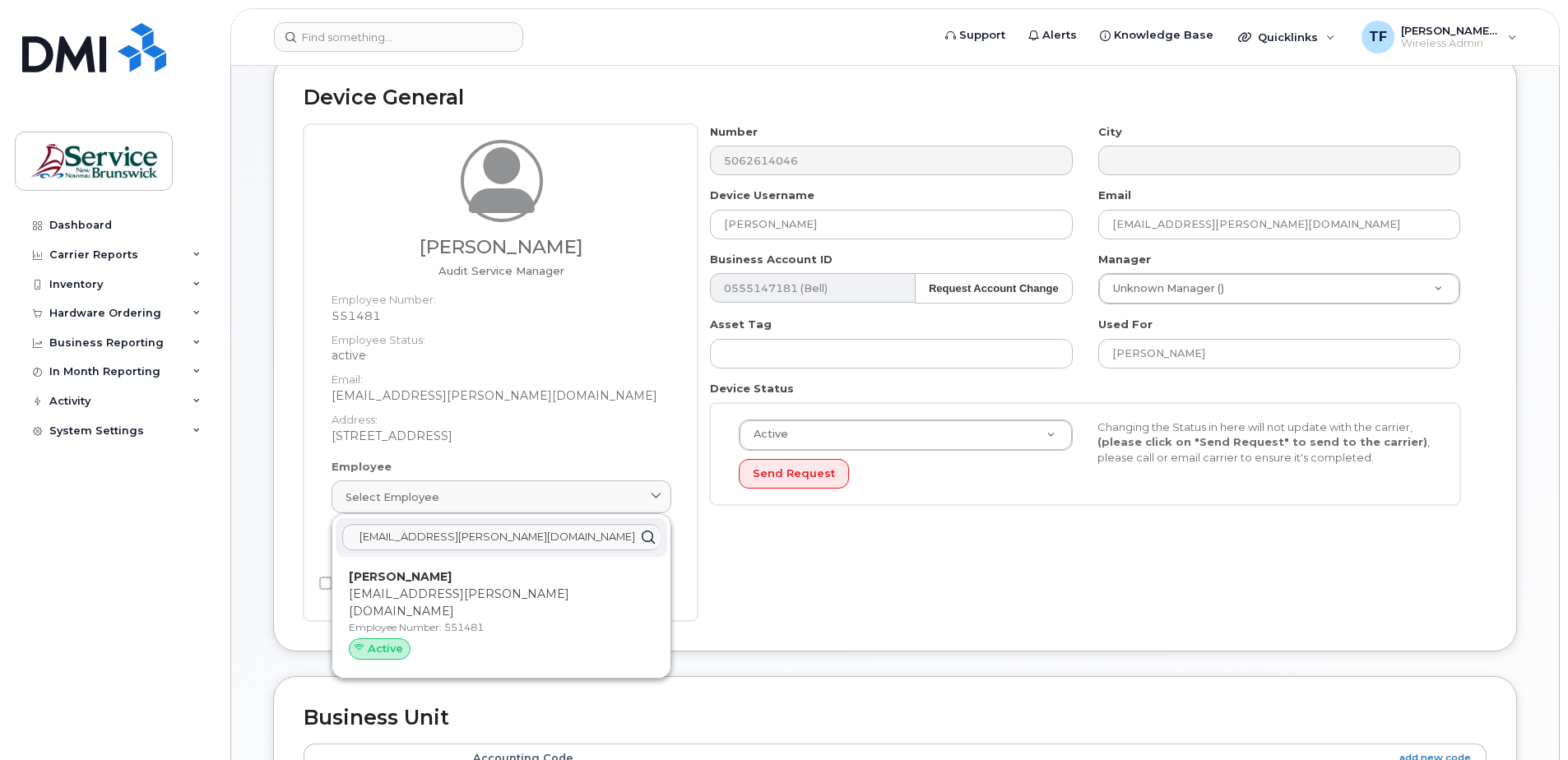
click at [288, 637] on div "Device General [PERSON_NAME] Audit Service Manager Employee Number: 551481 Empl…" at bounding box center [894, 353] width 1244 height 596
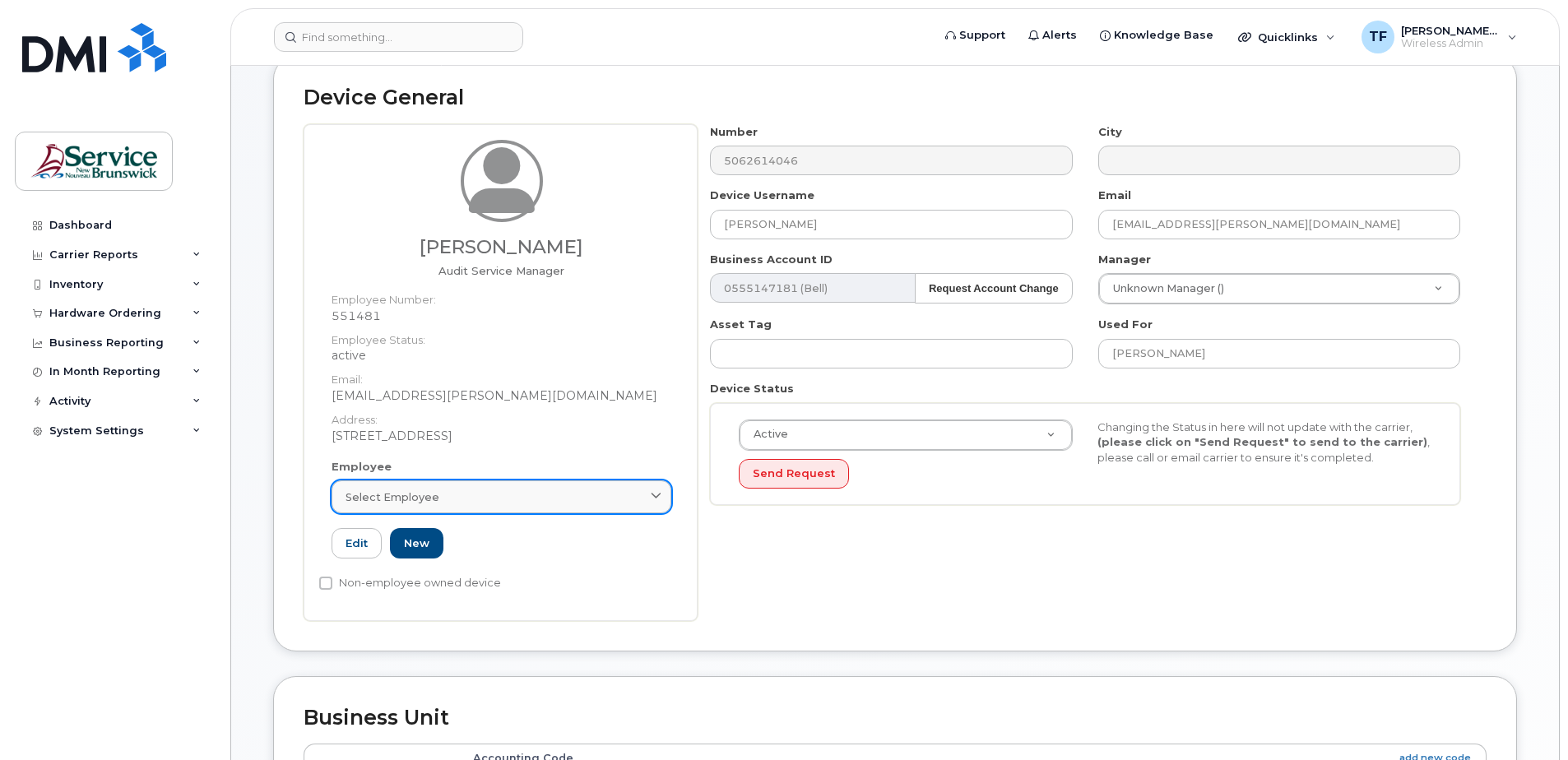
click at [648, 494] on span at bounding box center [655, 497] width 16 height 16
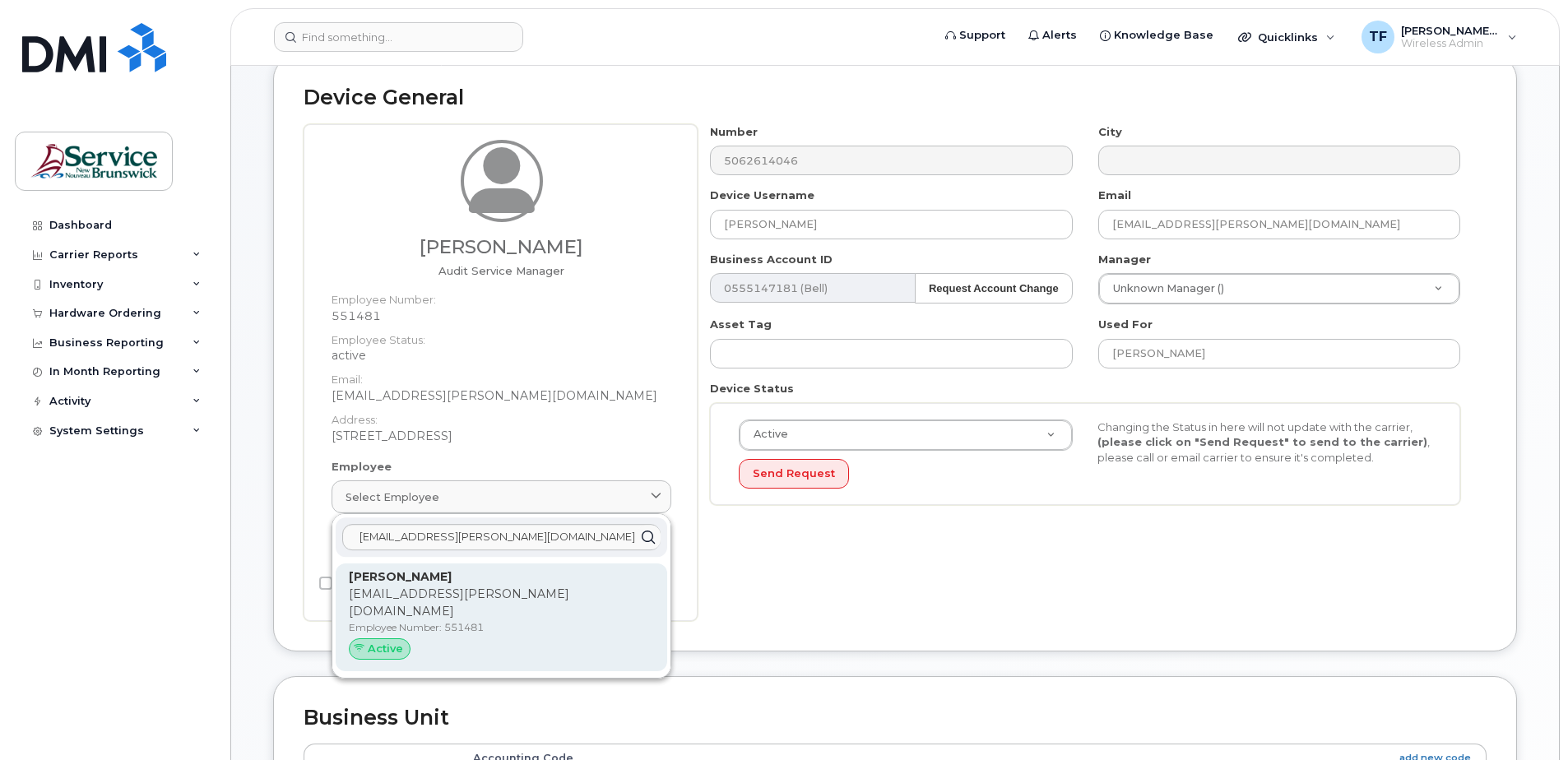
click at [450, 597] on p "[EMAIL_ADDRESS][PERSON_NAME][DOMAIN_NAME]" at bounding box center [501, 603] width 305 height 35
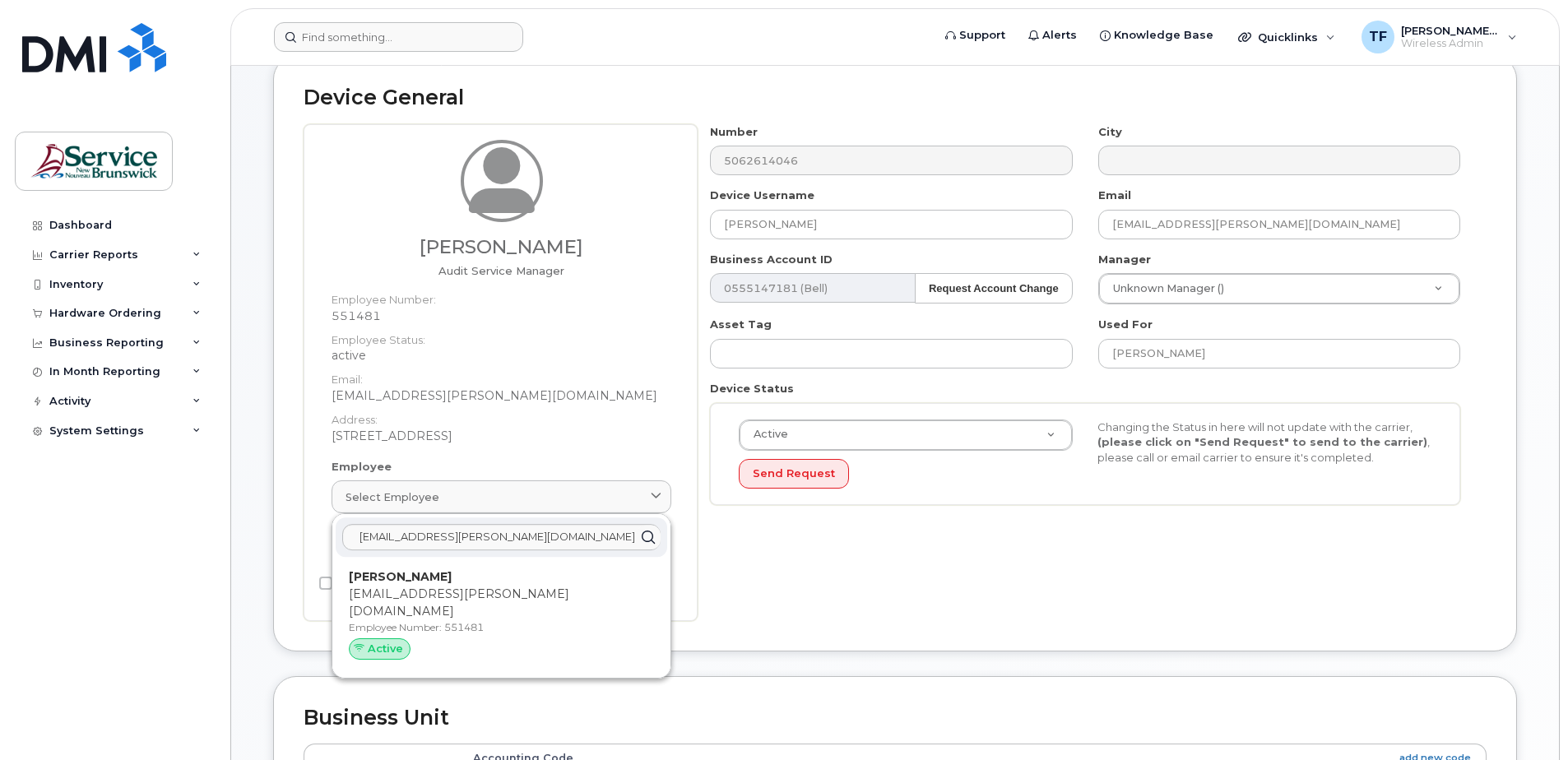
type input "[PERSON_NAME]"
type input "[EMAIL_ADDRESS][PERSON_NAME][DOMAIN_NAME]"
type input "551481"
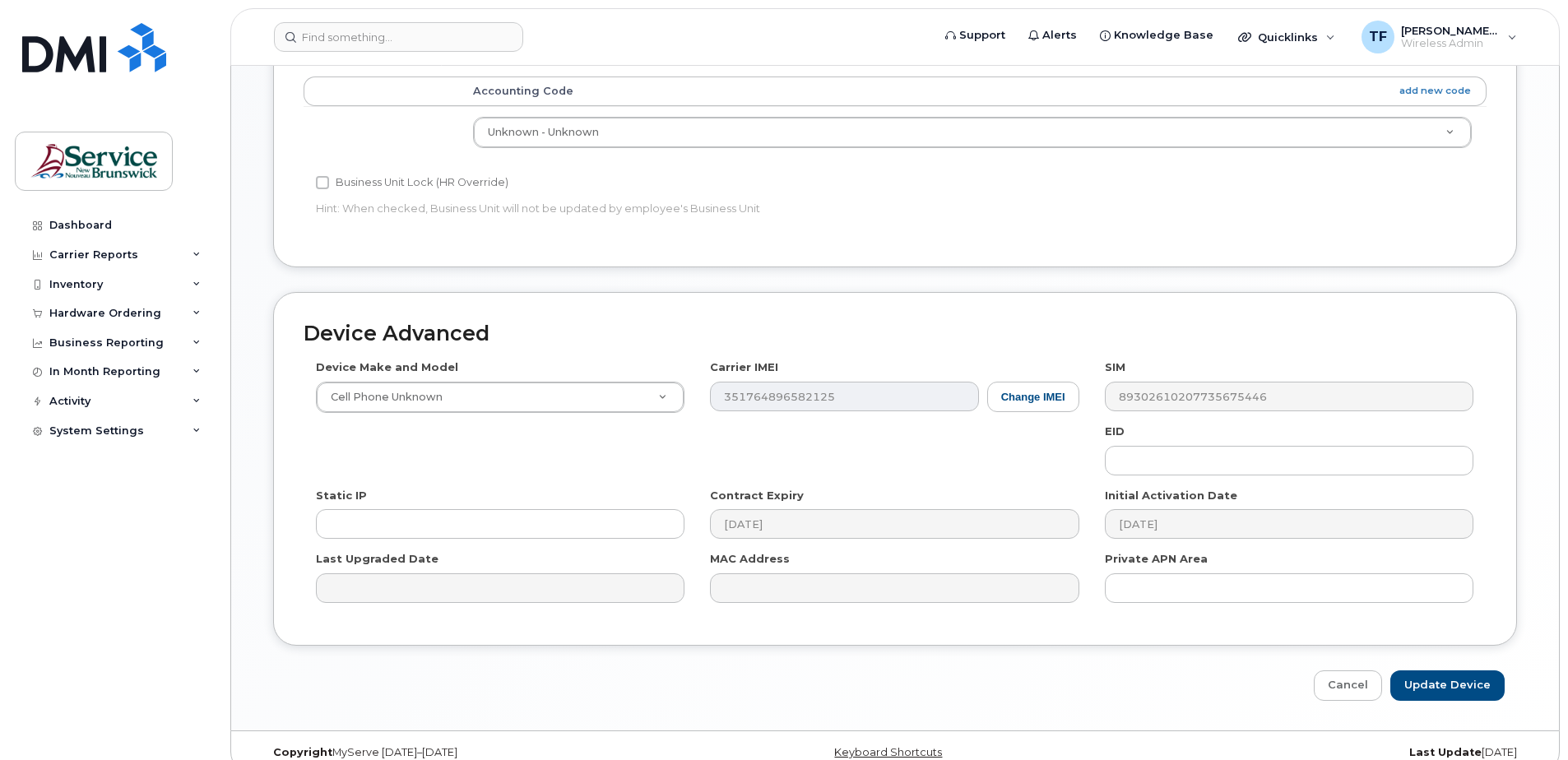
scroll to position [750, 0]
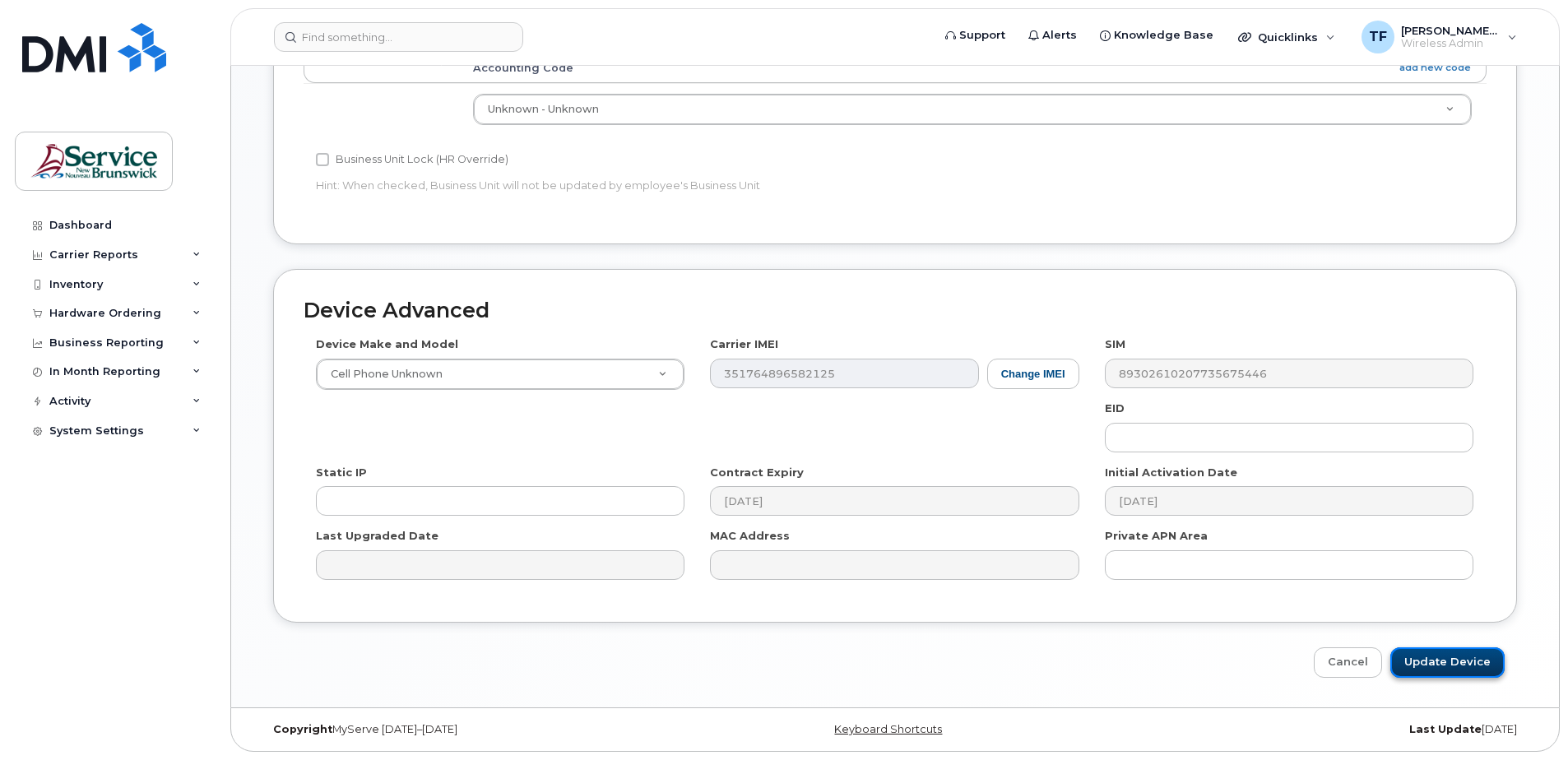
click at [1473, 671] on input "Update Device" at bounding box center [1447, 662] width 114 height 30
type input "Saving..."
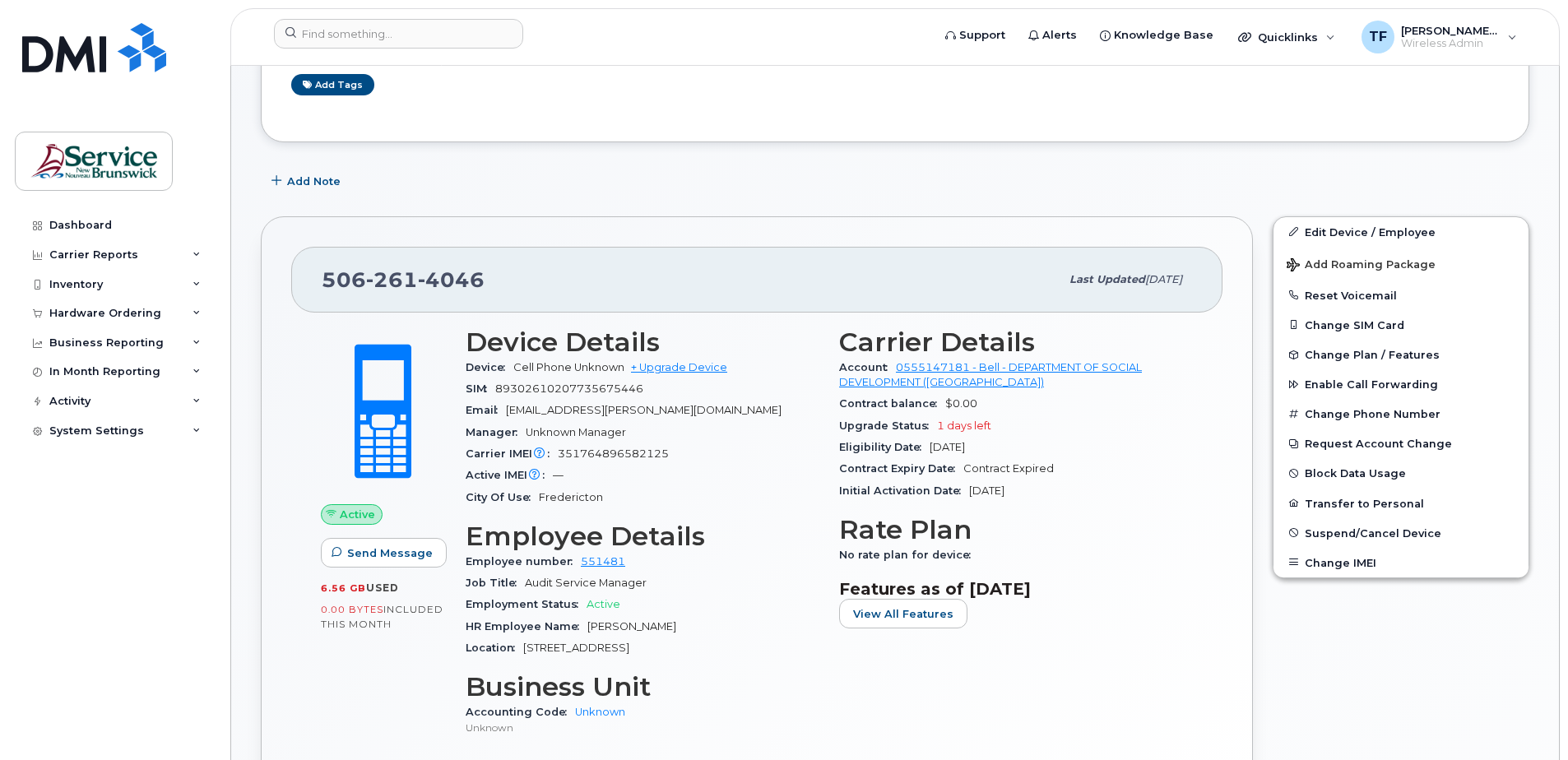
scroll to position [218, 0]
click at [1108, 184] on div "Add Note" at bounding box center [895, 181] width 1269 height 29
